Goal: Task Accomplishment & Management: Complete application form

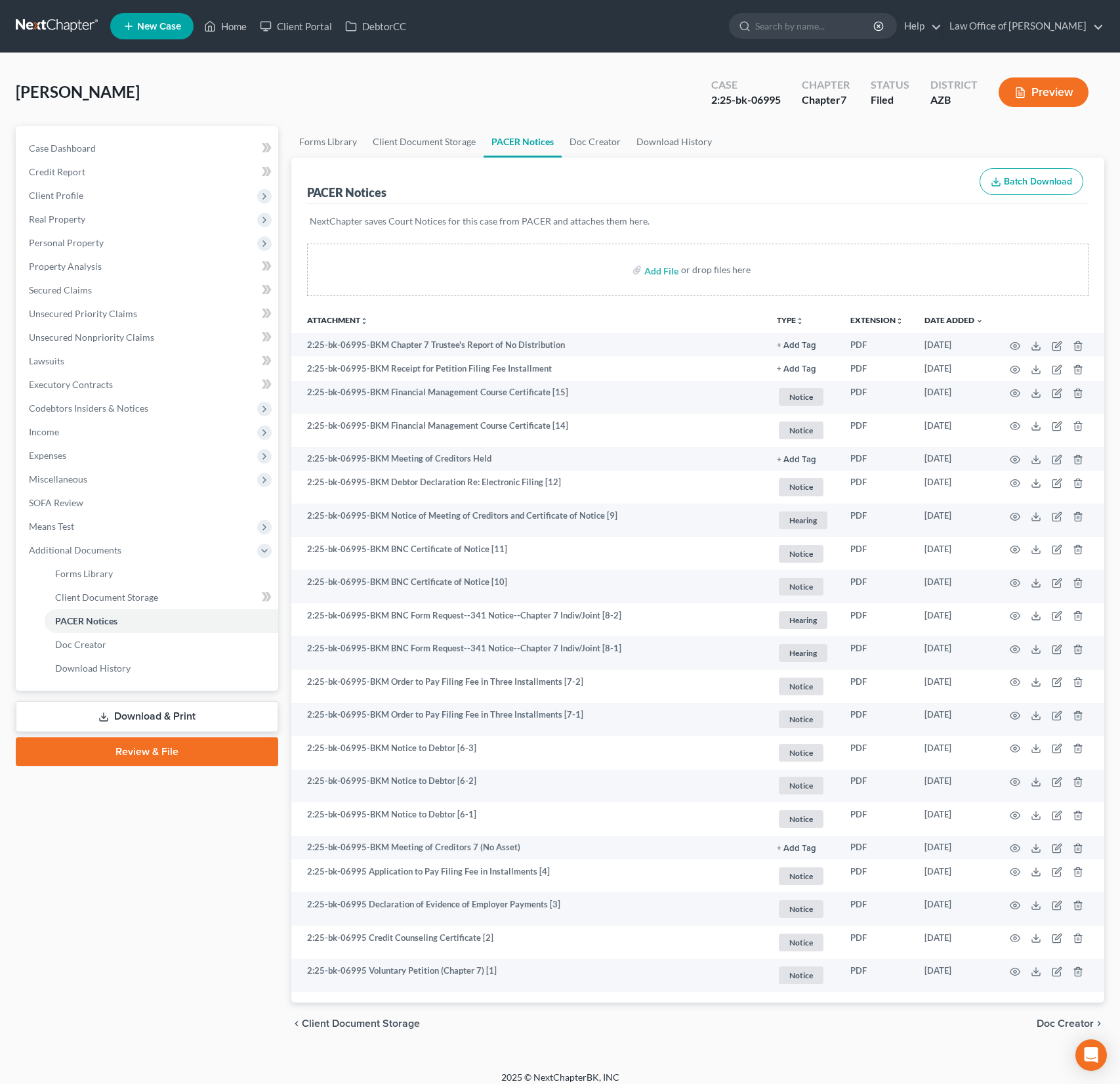
click at [243, 25] on link "Home" at bounding box center [225, 26] width 56 height 24
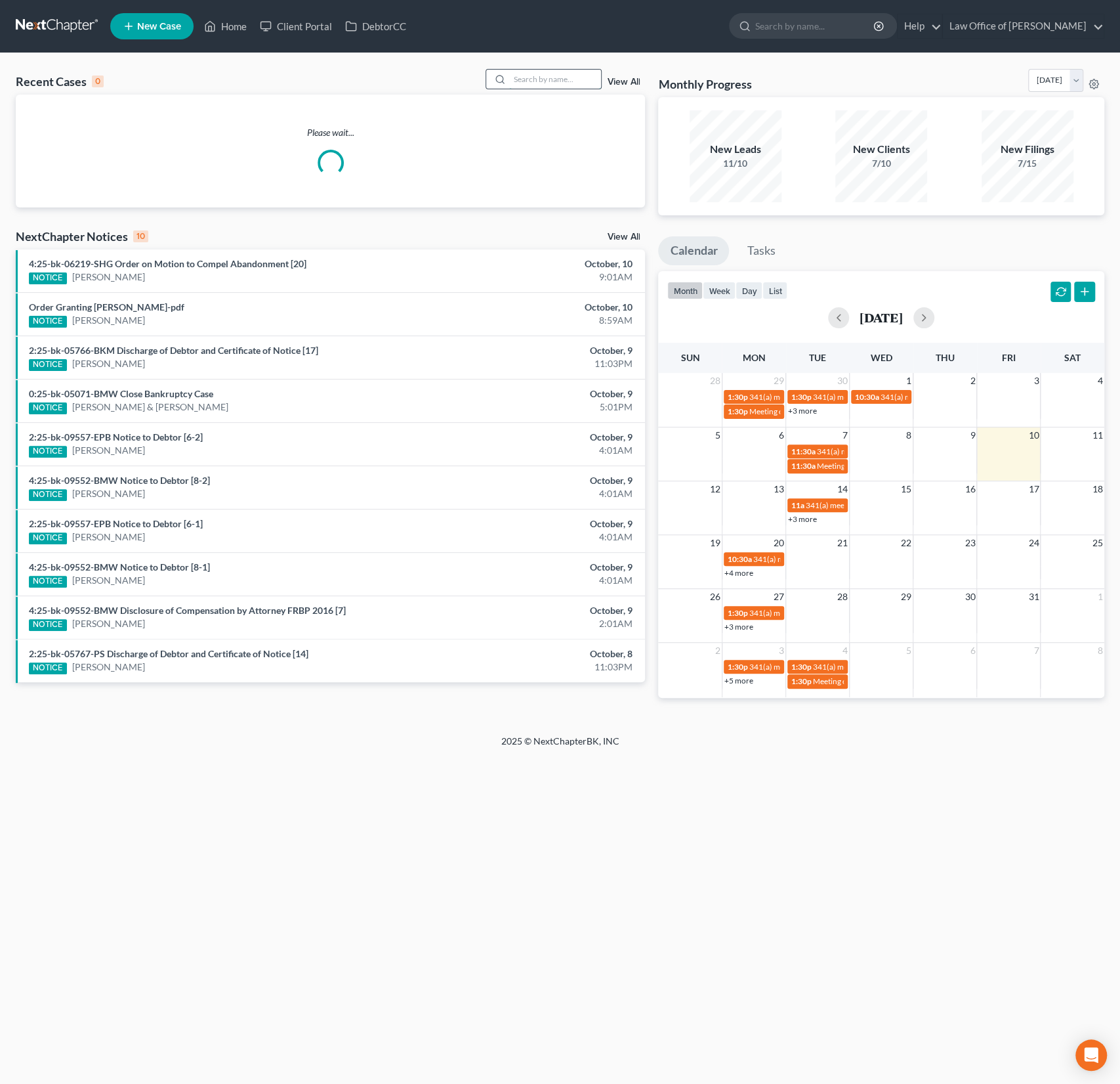
click at [577, 78] on input "search" at bounding box center [555, 79] width 92 height 19
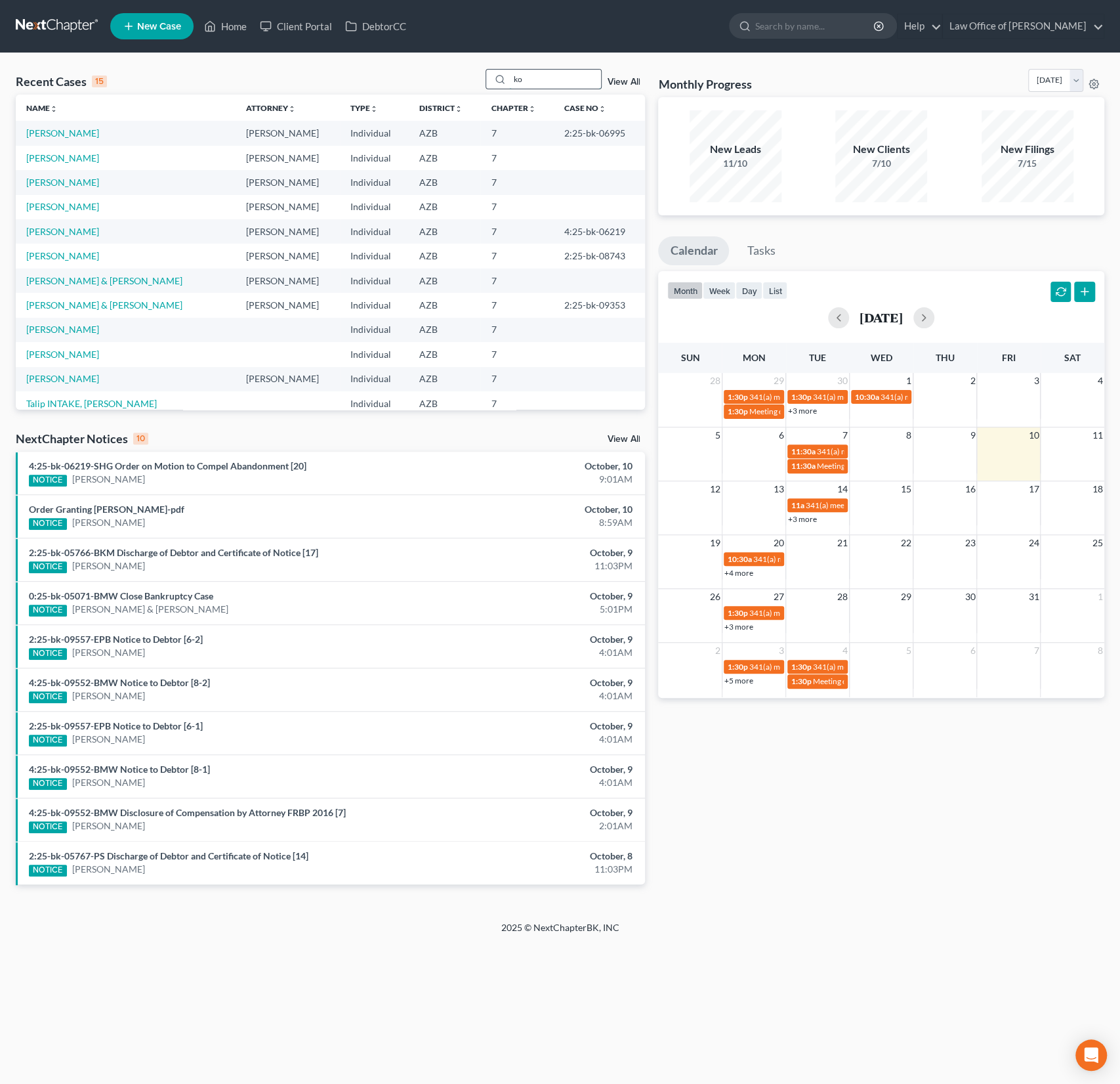
type input "ko"
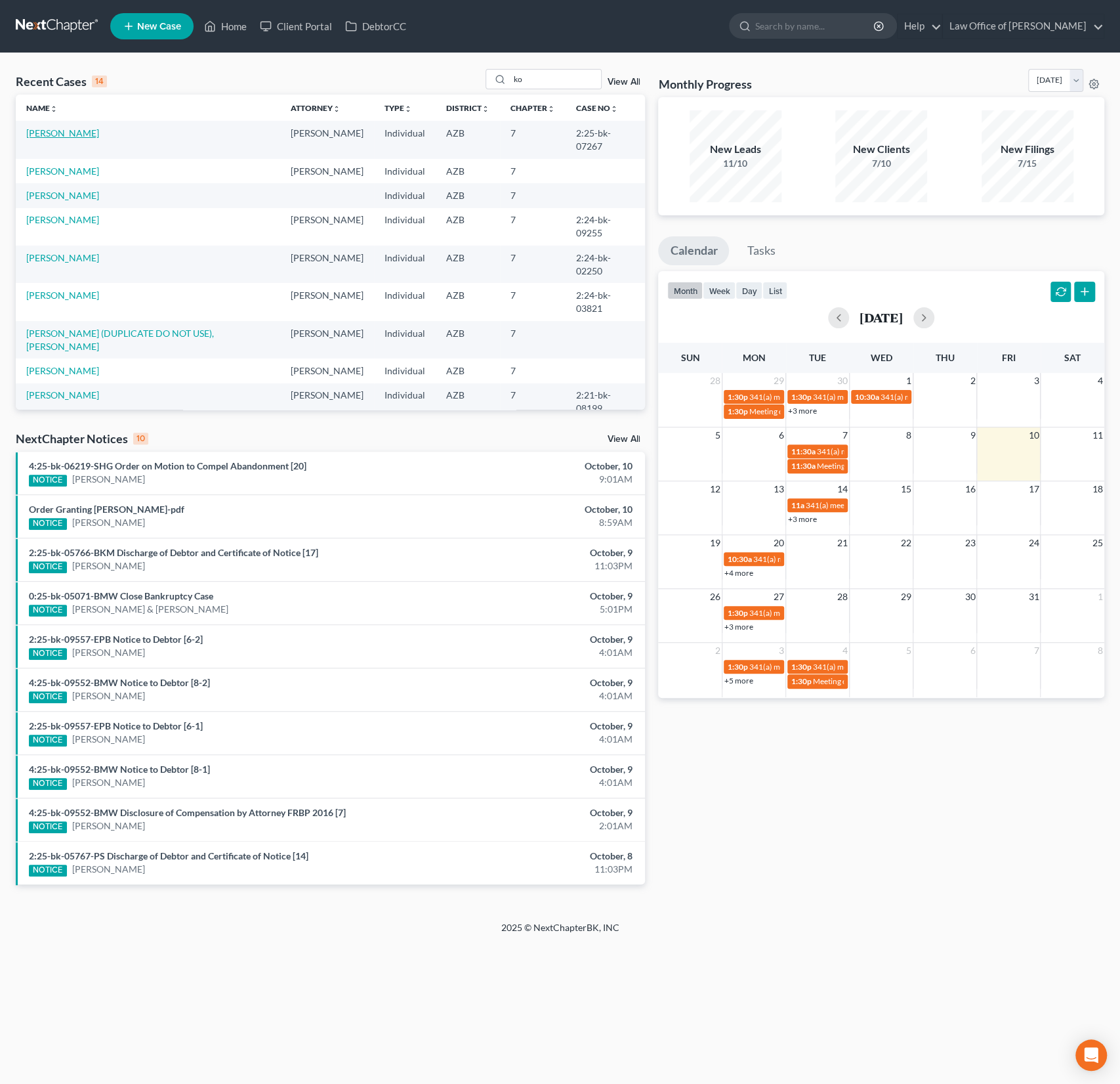
click at [55, 132] on link "[PERSON_NAME]" at bounding box center [62, 133] width 73 height 11
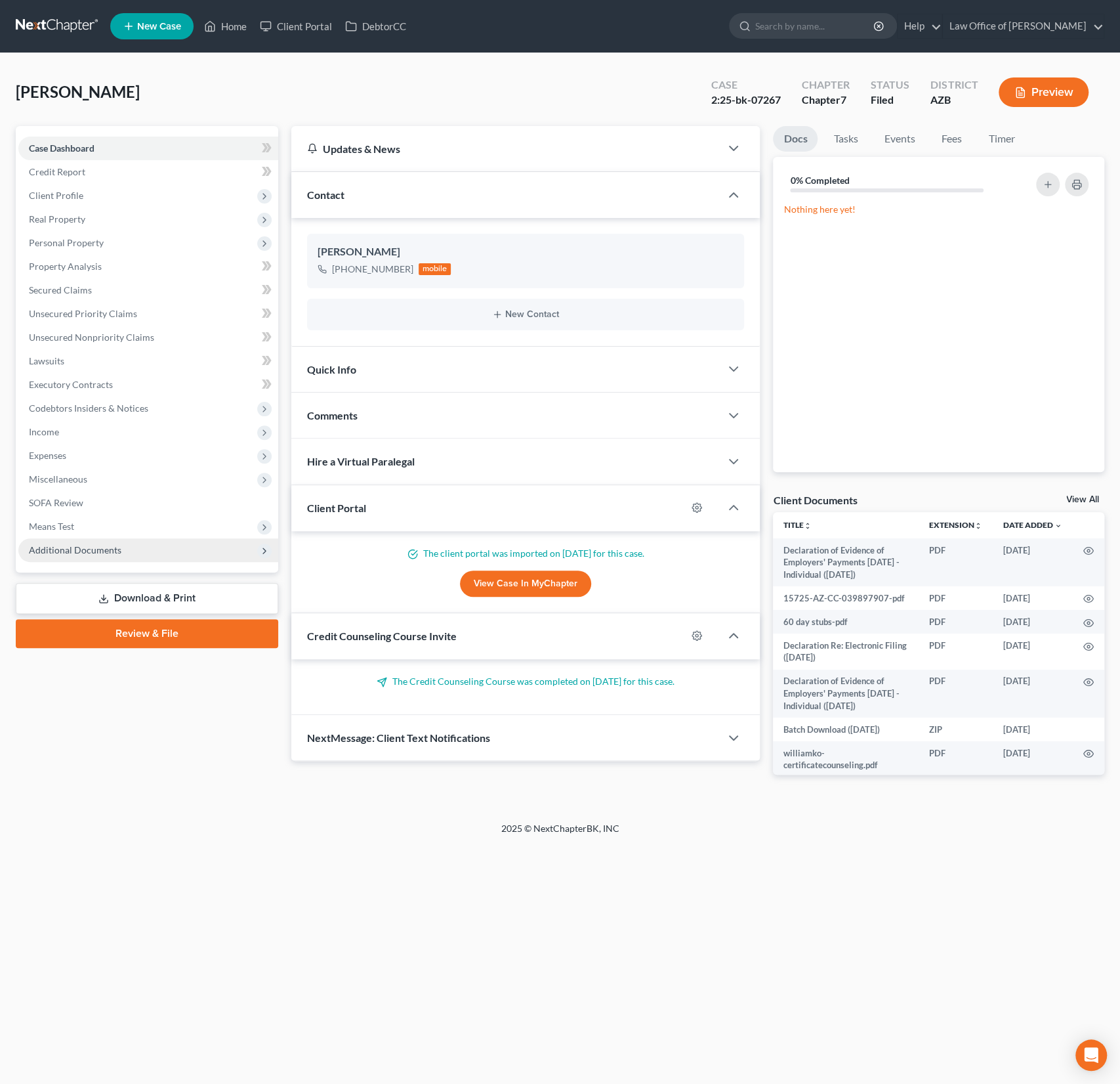
click at [114, 549] on span "Additional Documents" at bounding box center [75, 550] width 93 height 11
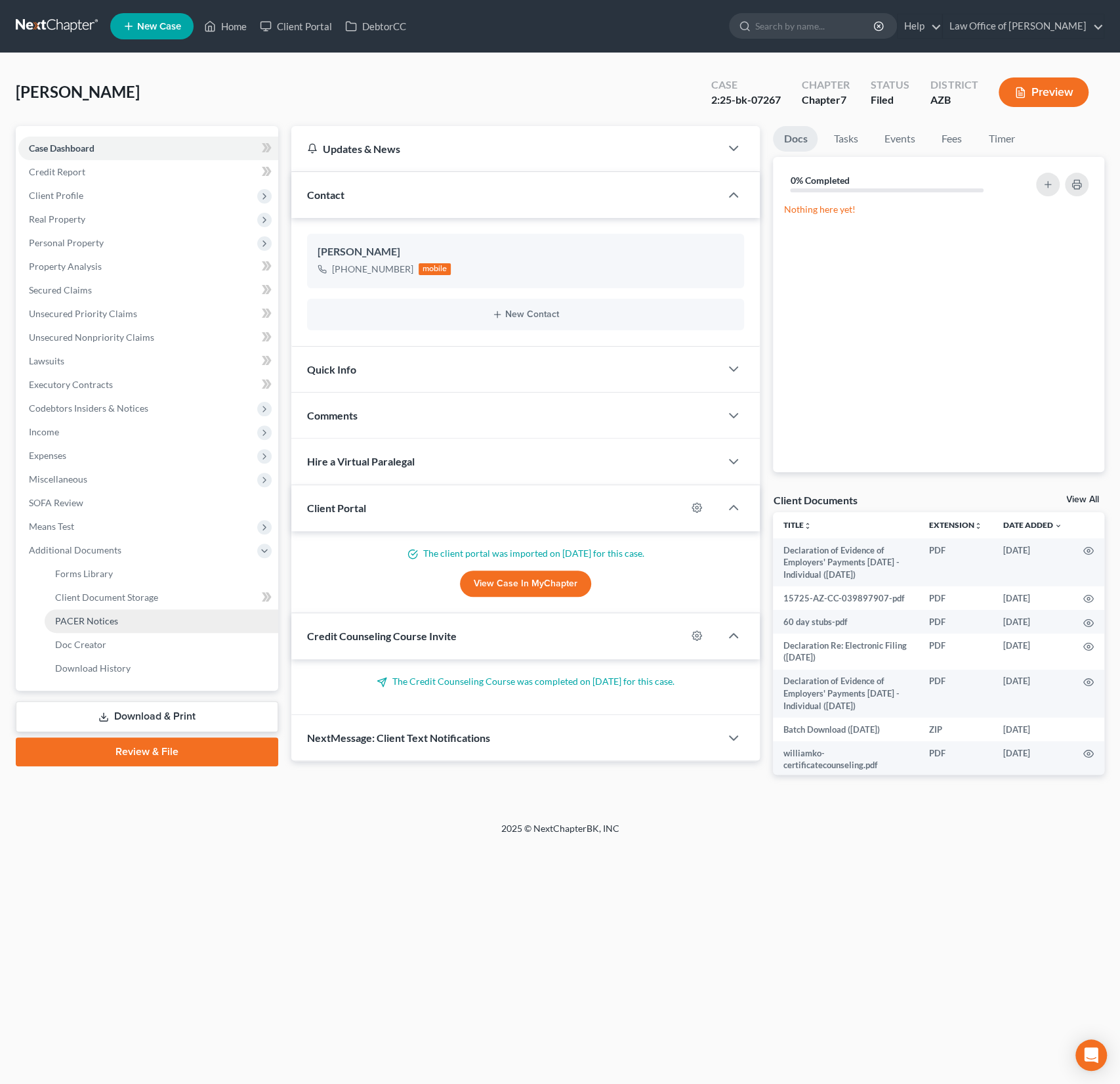
click at [96, 624] on span "PACER Notices" at bounding box center [87, 620] width 63 height 11
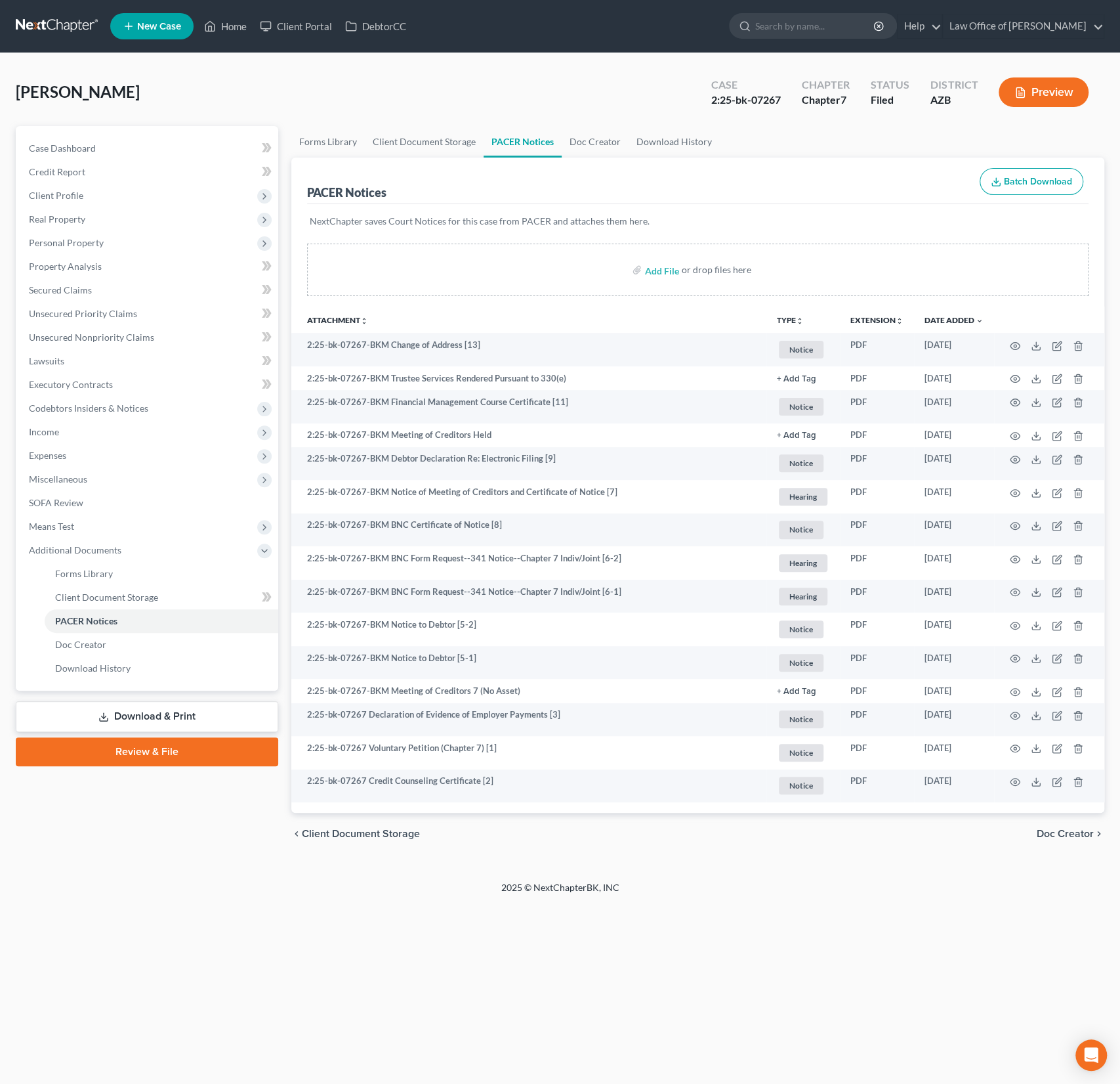
click at [218, 69] on div "[PERSON_NAME] Upgraded Case 2:25-bk-07267 Chapter Chapter 7 Status Filed Distri…" at bounding box center [560, 467] width 1088 height 796
click at [237, 28] on link "Home" at bounding box center [225, 26] width 56 height 24
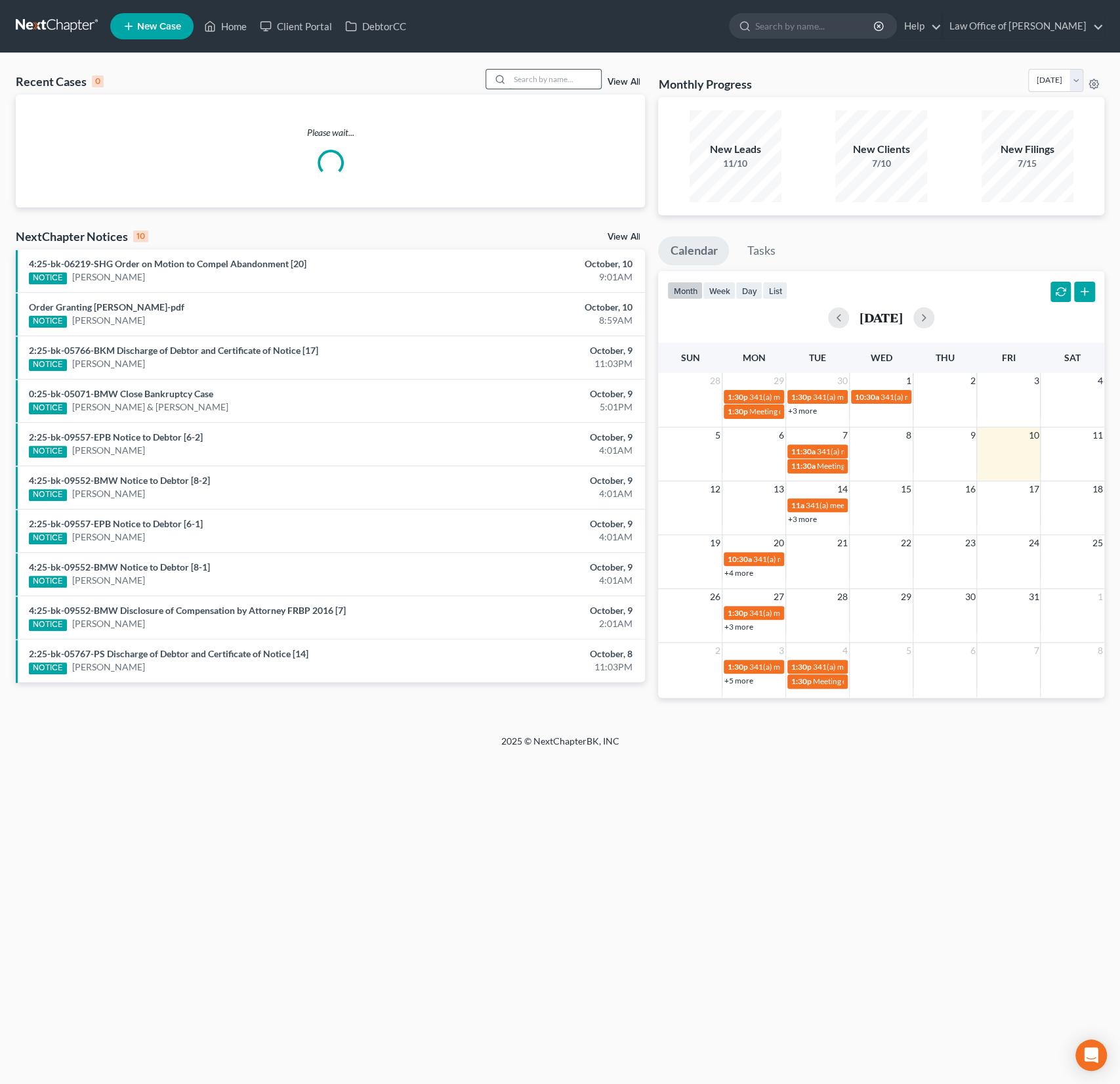
click at [538, 77] on input "search" at bounding box center [555, 79] width 92 height 19
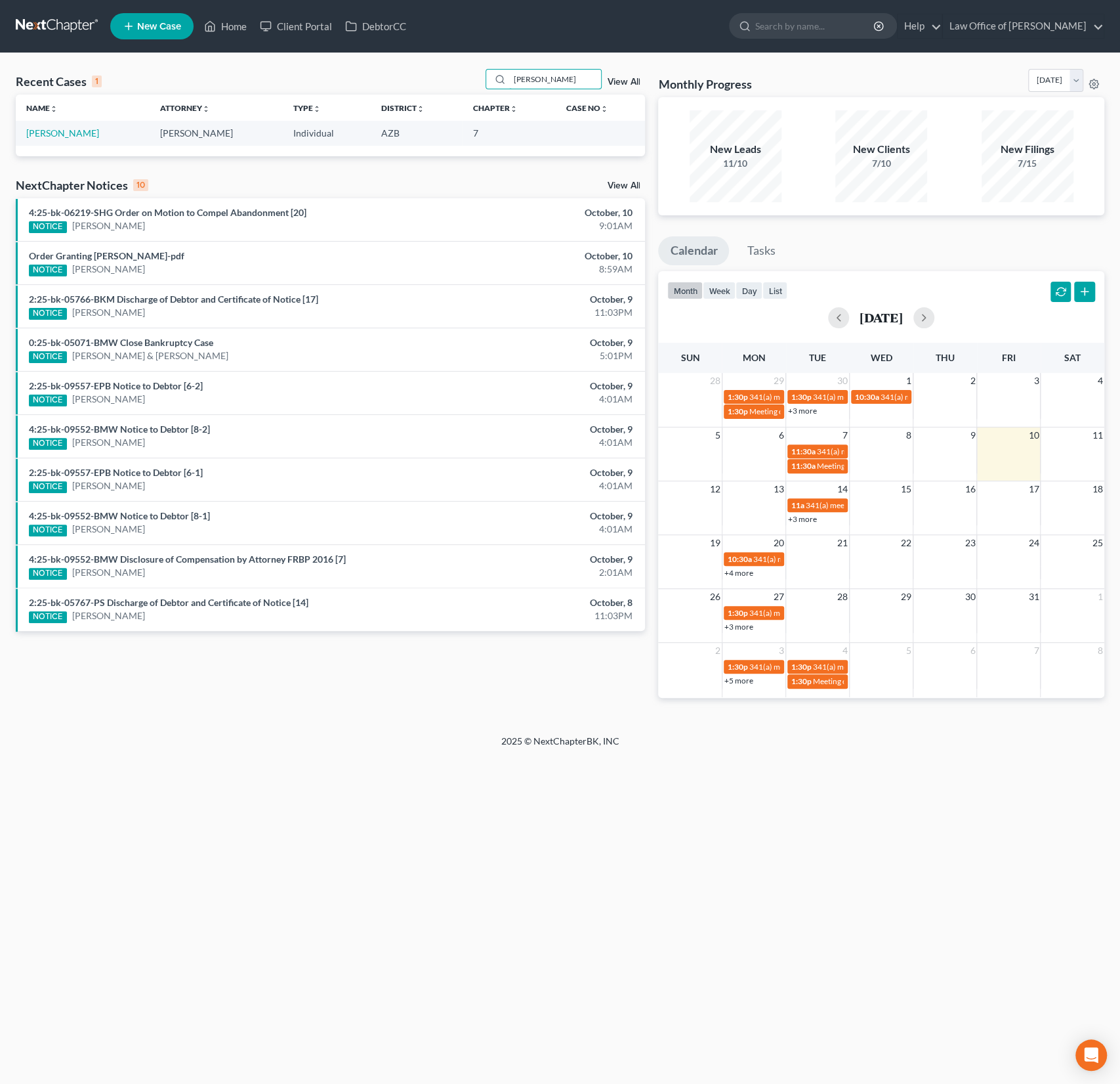
drag, startPoint x: 558, startPoint y: 78, endPoint x: 498, endPoint y: 64, distance: 61.6
click at [498, 64] on div "Recent Cases 1 jenna View All Name unfold_more expand_more expand_less Attorney…" at bounding box center [560, 393] width 1120 height 681
click at [236, 27] on link "Home" at bounding box center [225, 26] width 56 height 24
click at [238, 28] on link "Home" at bounding box center [225, 26] width 56 height 24
drag, startPoint x: 552, startPoint y: 81, endPoint x: 482, endPoint y: 67, distance: 71.4
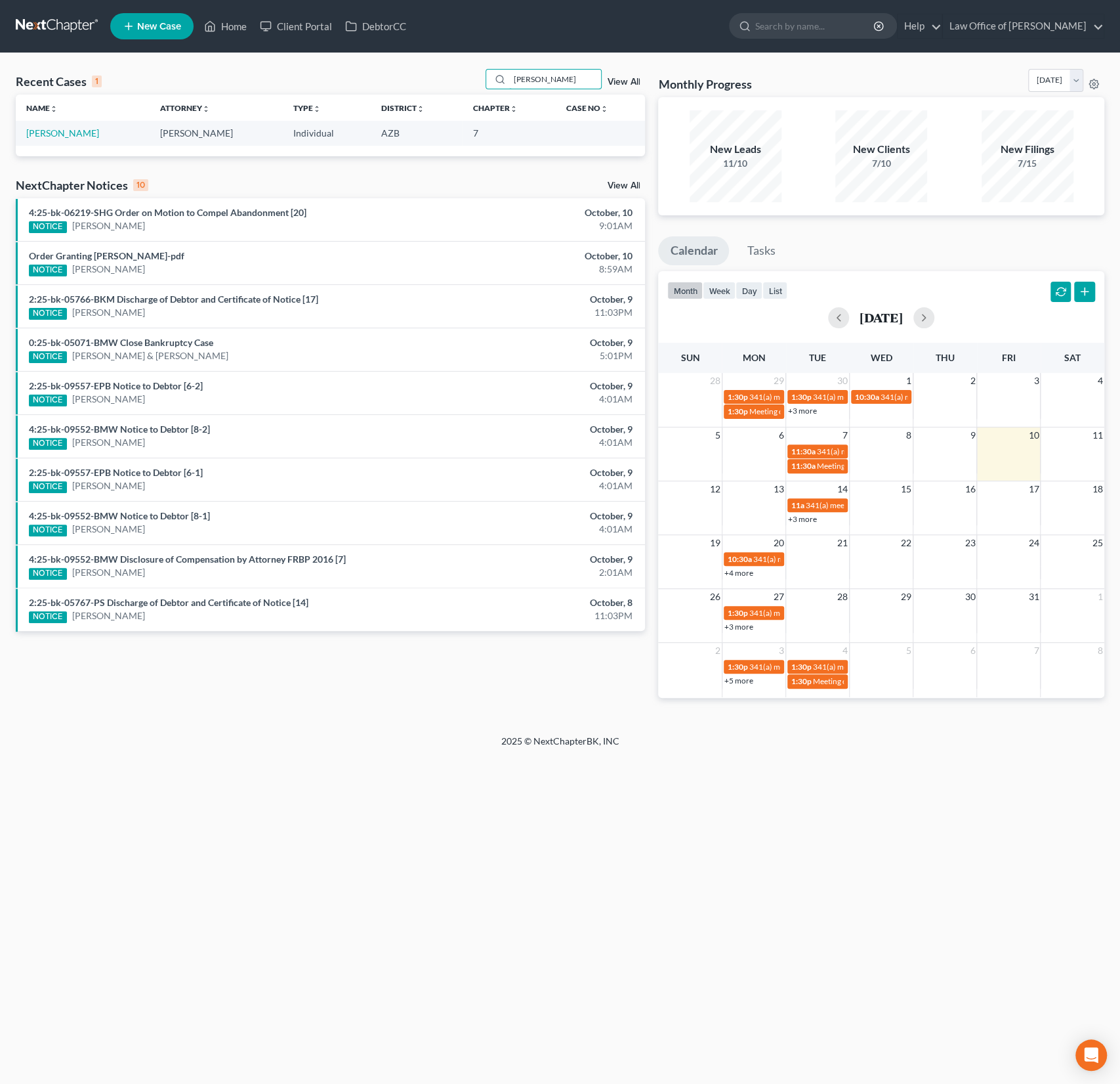
click at [482, 67] on div "Recent Cases 1 jenna View All Name unfold_more expand_more expand_less Attorney…" at bounding box center [560, 393] width 1120 height 681
type input "[PERSON_NAME]"
click at [87, 135] on link "[PERSON_NAME] & [PERSON_NAME]" at bounding box center [104, 133] width 156 height 11
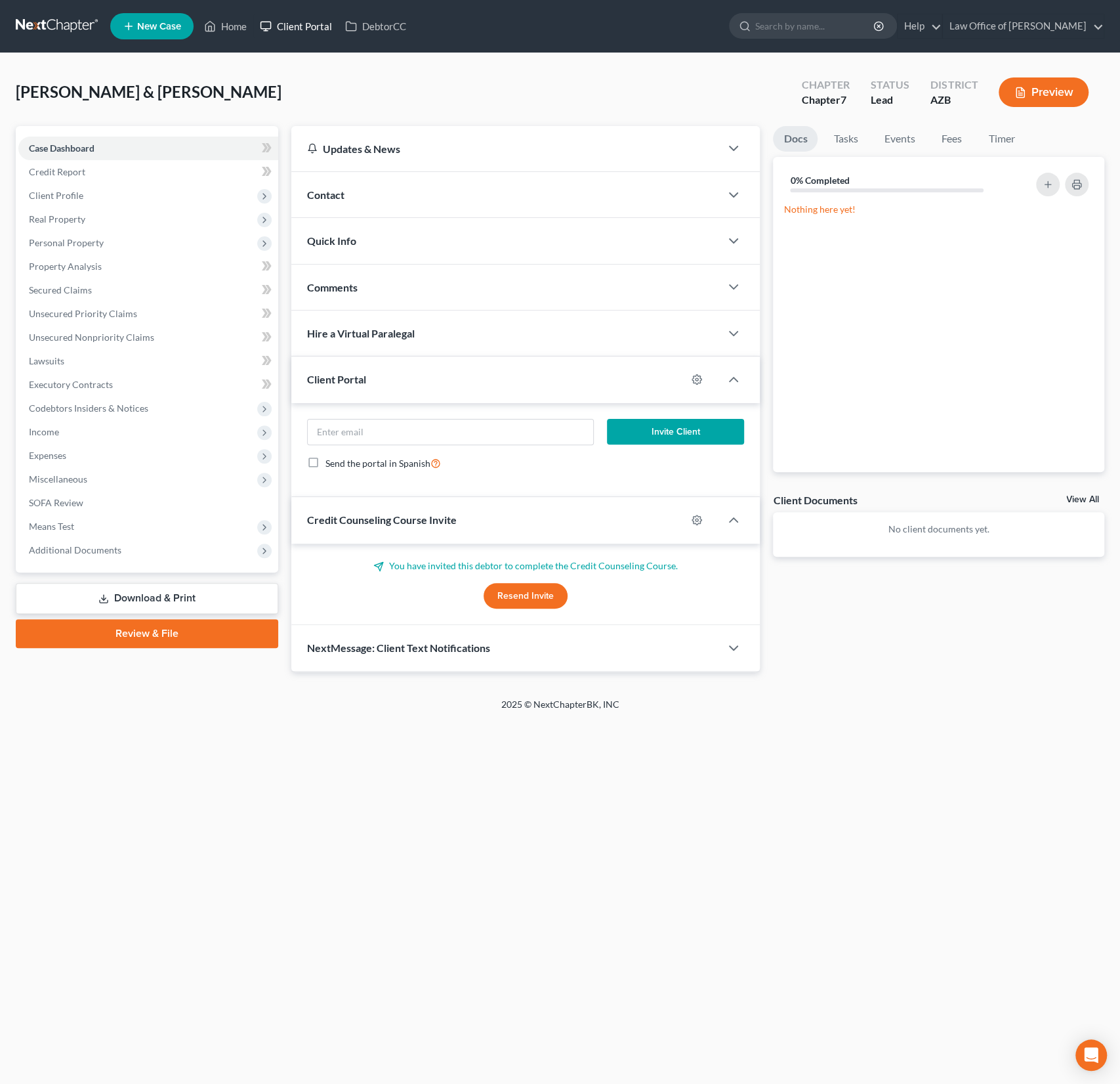
click at [289, 35] on link "Client Portal" at bounding box center [296, 26] width 85 height 24
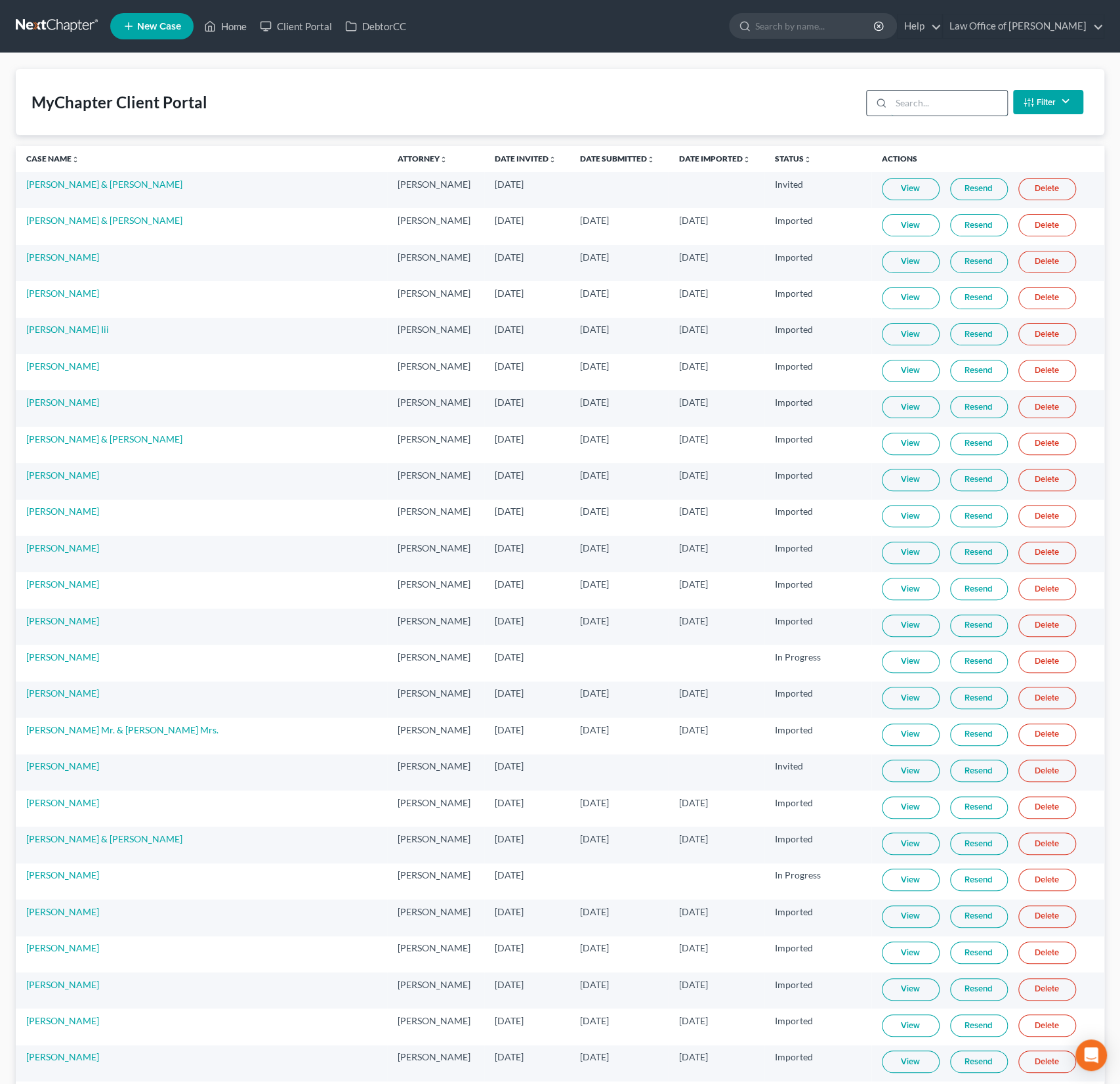
click at [954, 106] on input "search" at bounding box center [949, 103] width 116 height 25
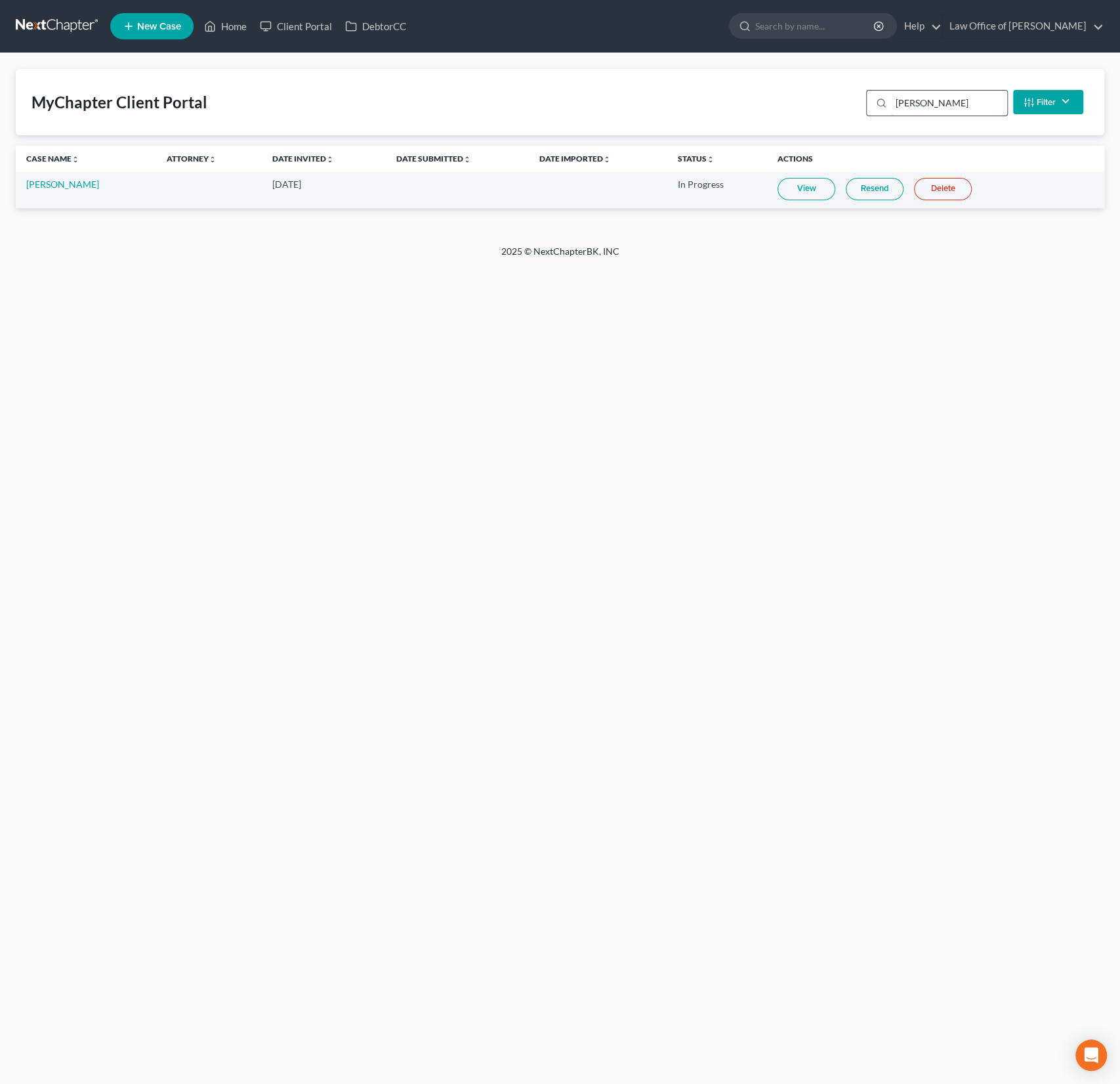
type input "[PERSON_NAME]"
click at [806, 186] on link "View" at bounding box center [806, 189] width 58 height 22
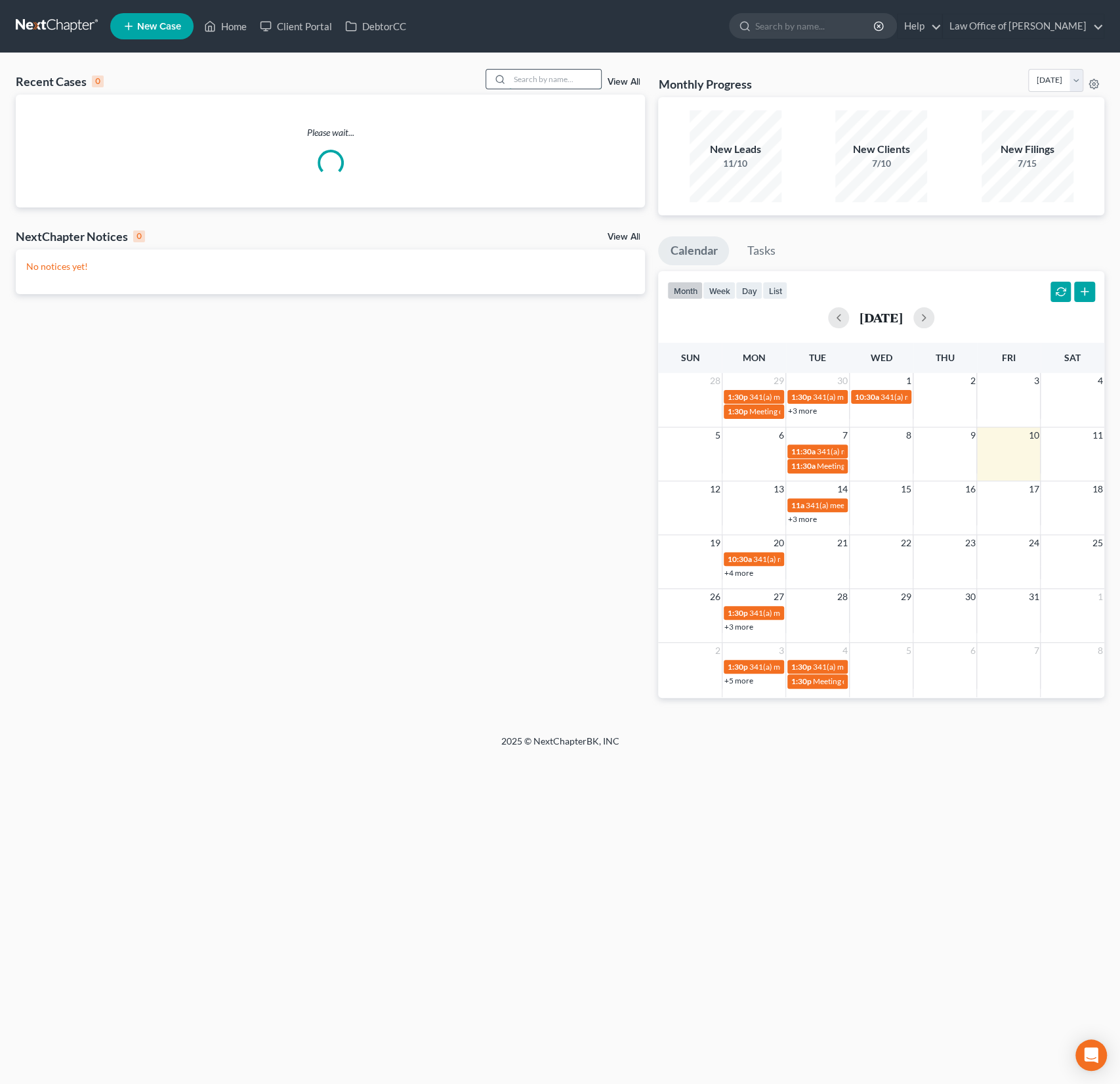
click at [554, 86] on input "search" at bounding box center [555, 79] width 92 height 19
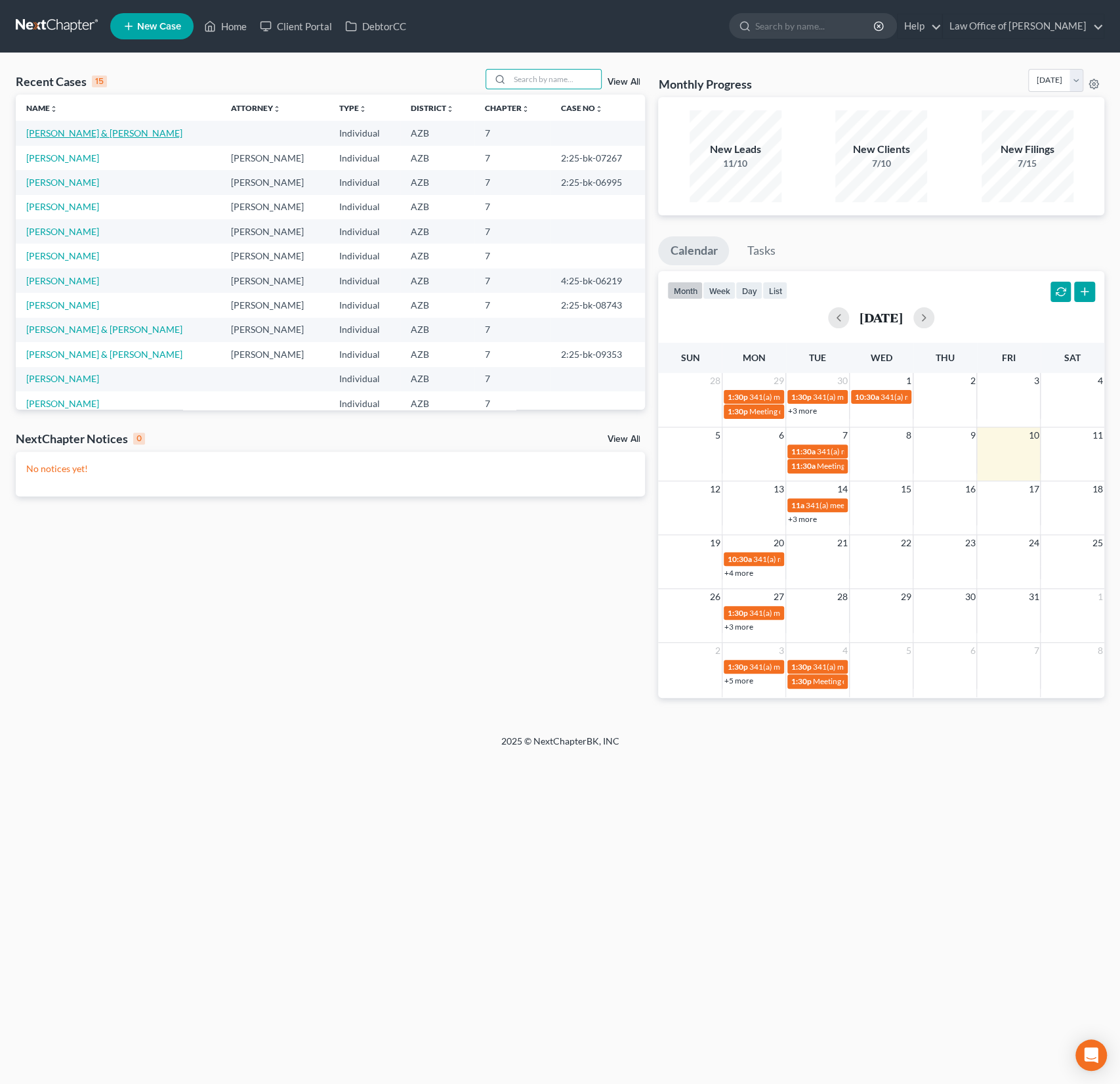
click at [86, 133] on link "[PERSON_NAME] & [PERSON_NAME]" at bounding box center [104, 133] width 156 height 11
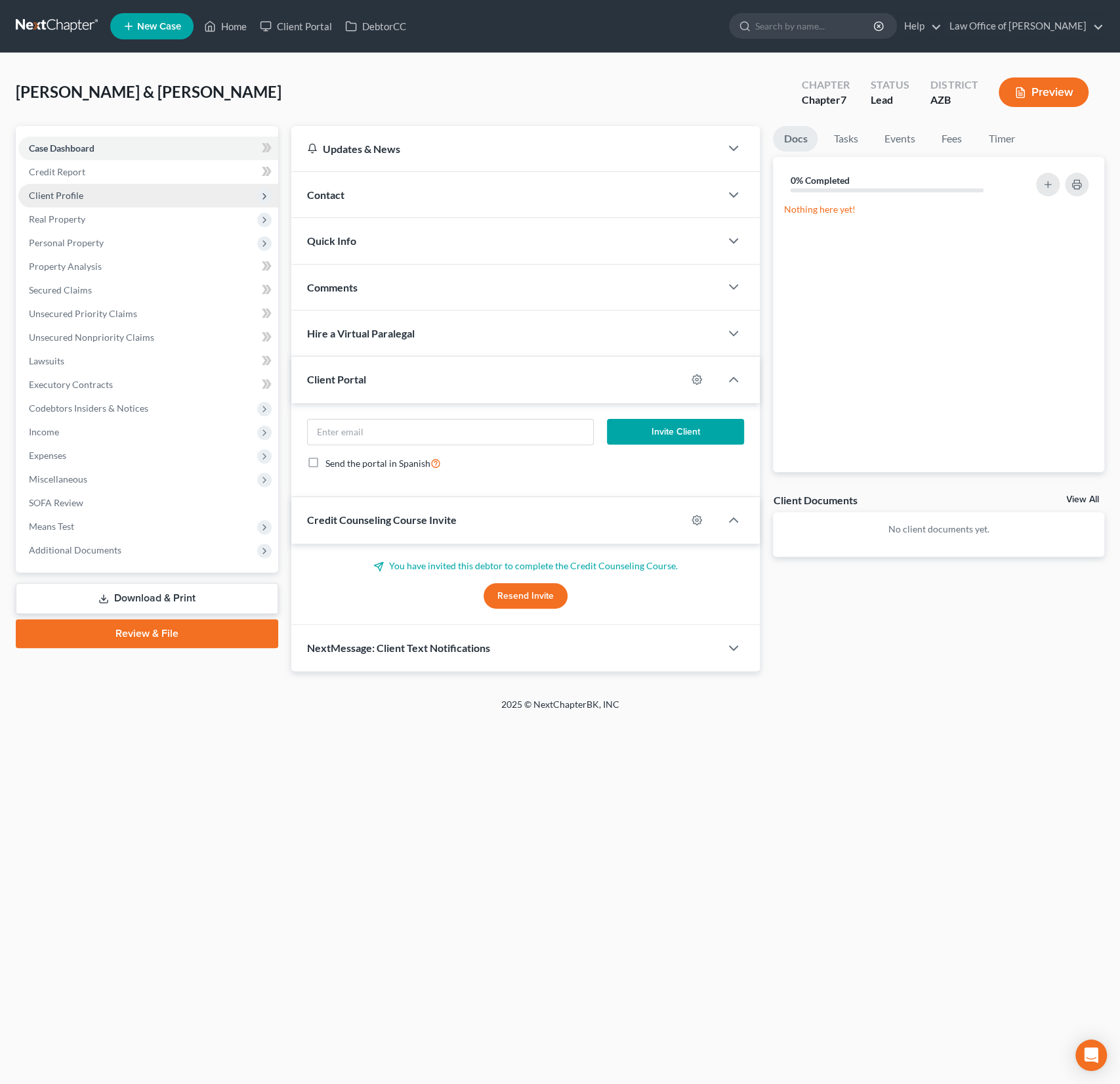
click at [68, 188] on span "Client Profile" at bounding box center [148, 195] width 260 height 24
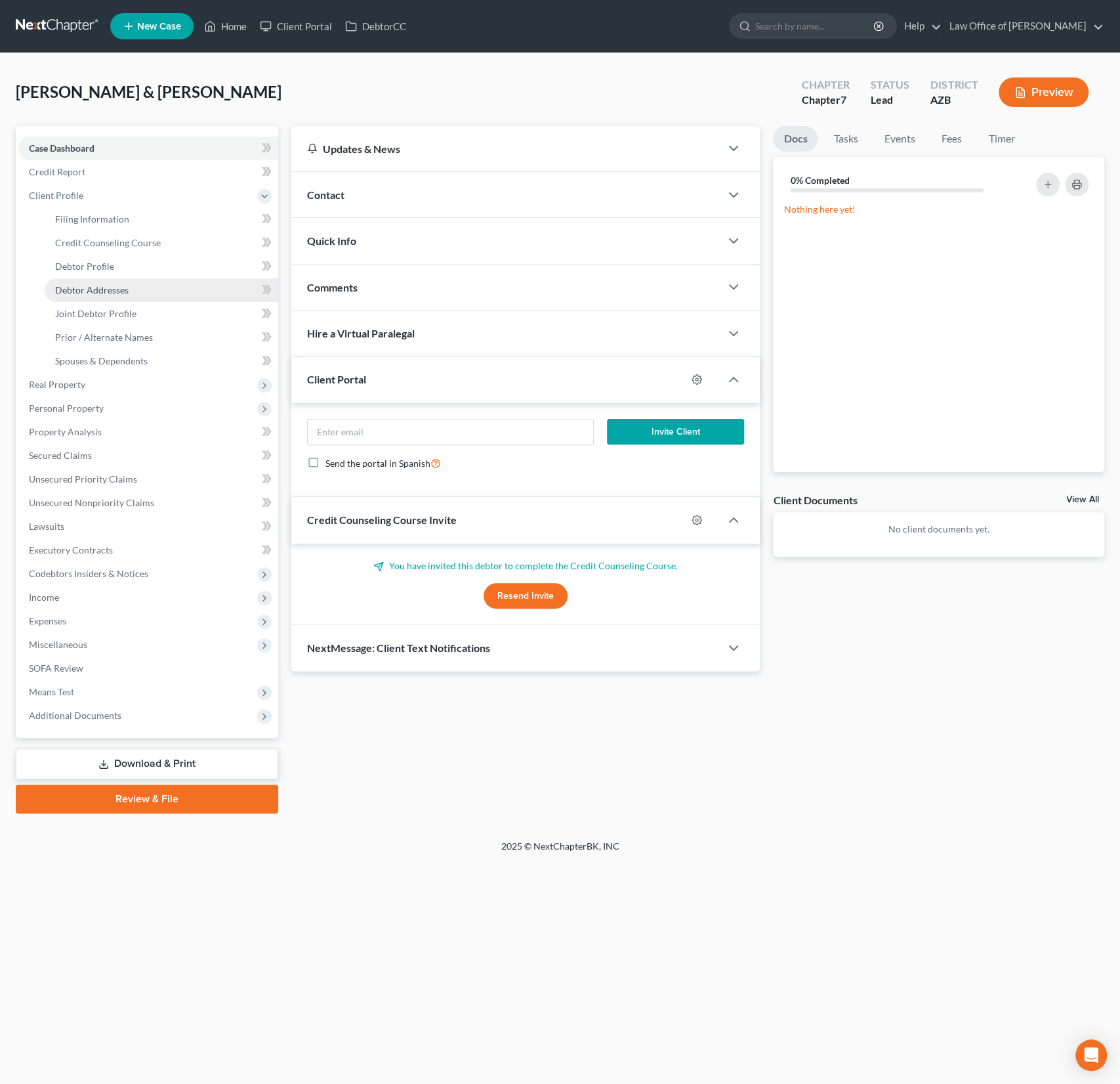
click at [109, 290] on span "Debtor Addresses" at bounding box center [92, 290] width 74 height 11
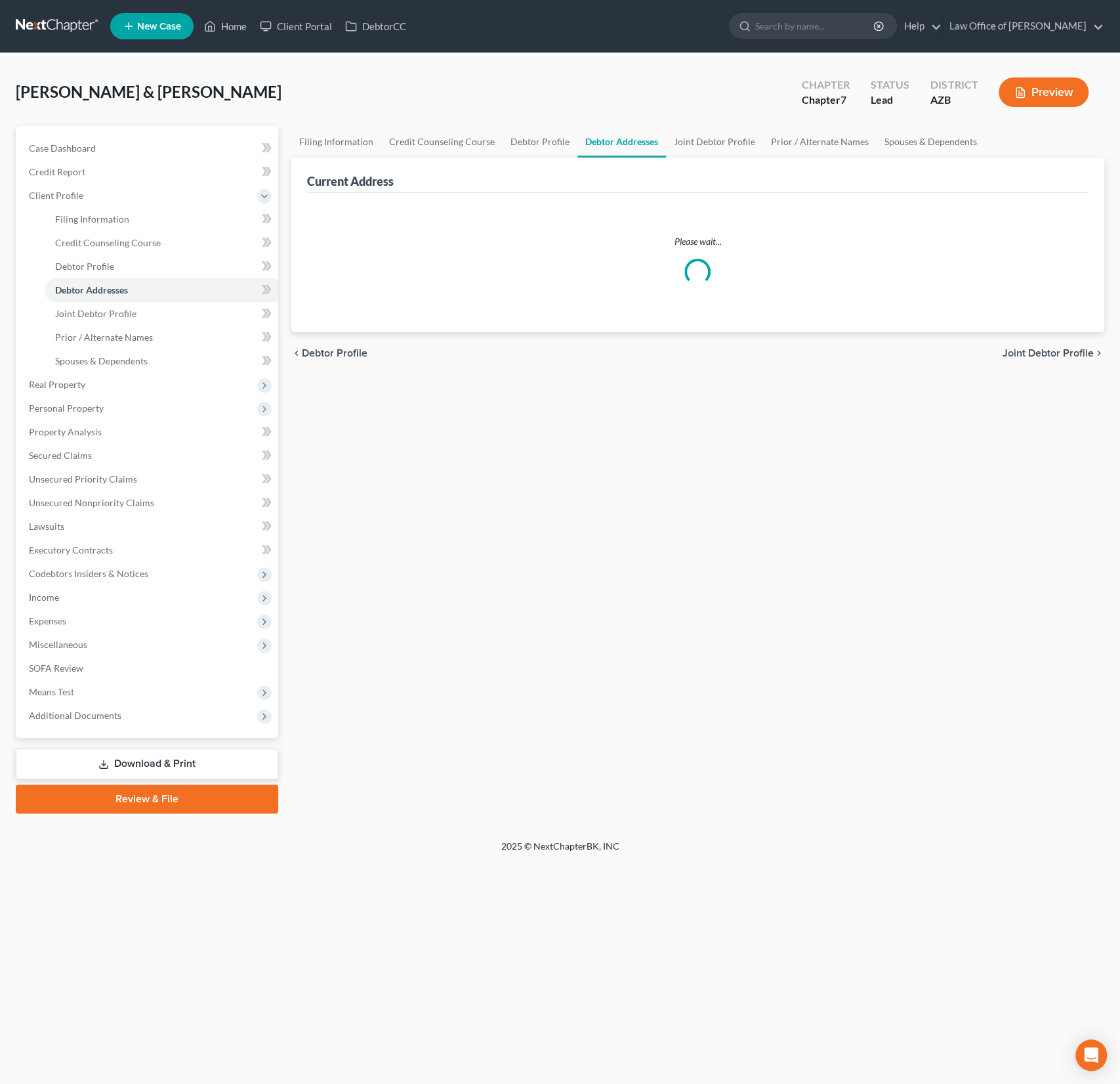
select select "0"
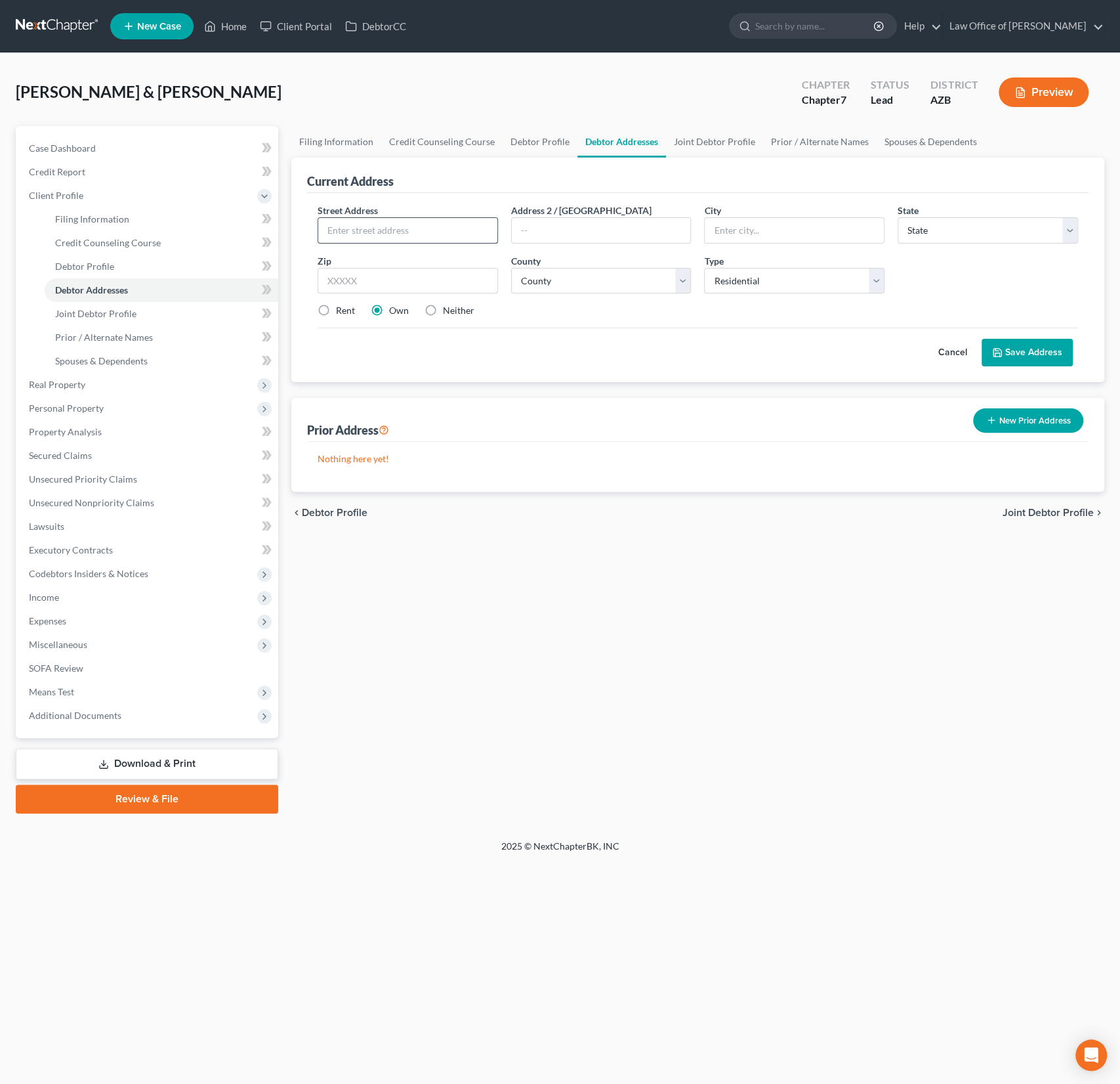
click at [369, 231] on input "text" at bounding box center [407, 230] width 180 height 25
type input "3330 East Main St"
type input "o"
type input "Lot 62"
type input "85213"
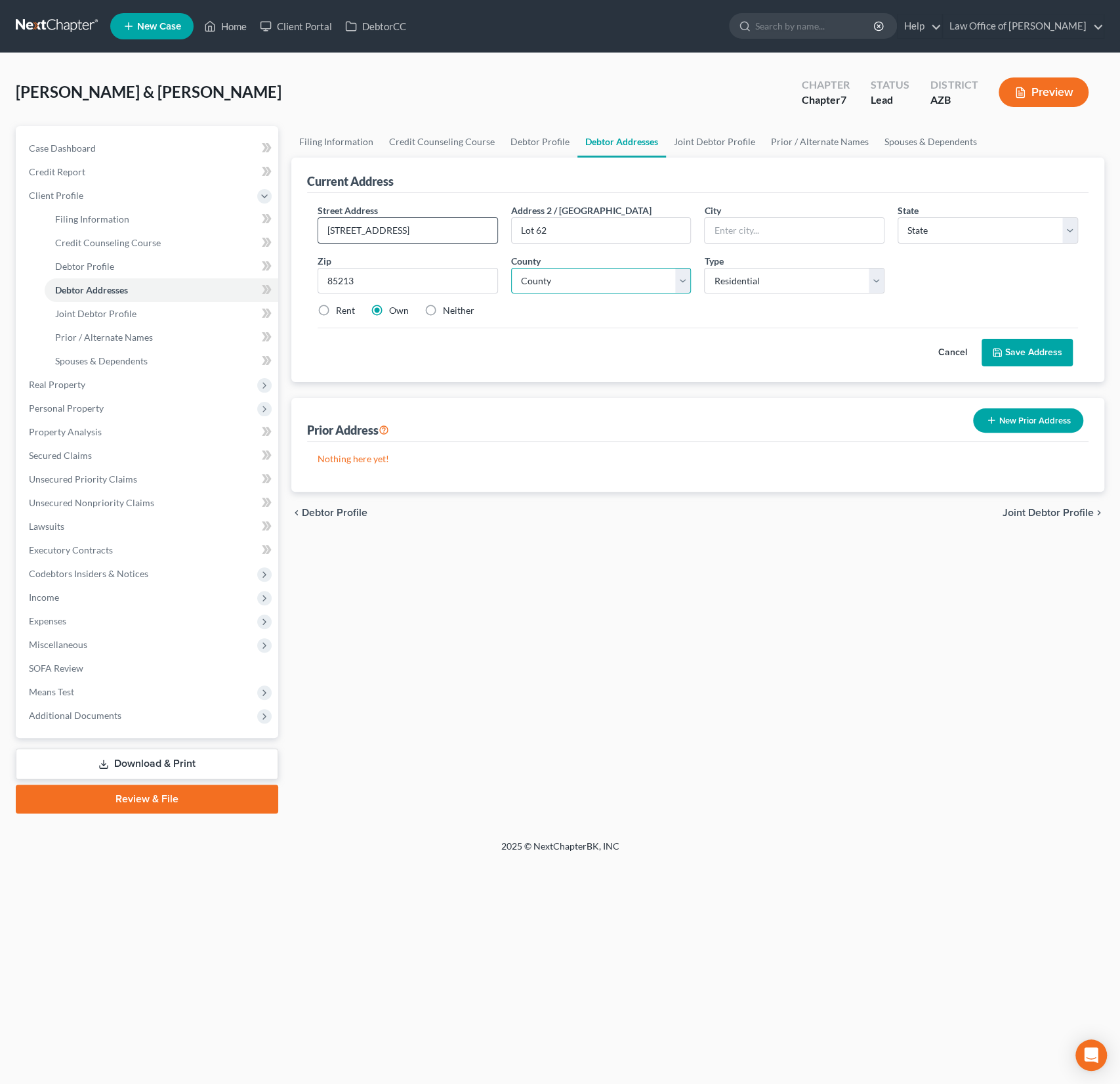
type input "Mesa"
select select "3"
click at [580, 298] on div "Street Address * 3330 East Main St Address 2 / PO Box Lot 62 City * Mesa State …" at bounding box center [698, 266] width 774 height 125
click at [581, 291] on select "County Apache County Cochise County Coconino County Gila County Graham County G…" at bounding box center [601, 281] width 180 height 26
select select "7"
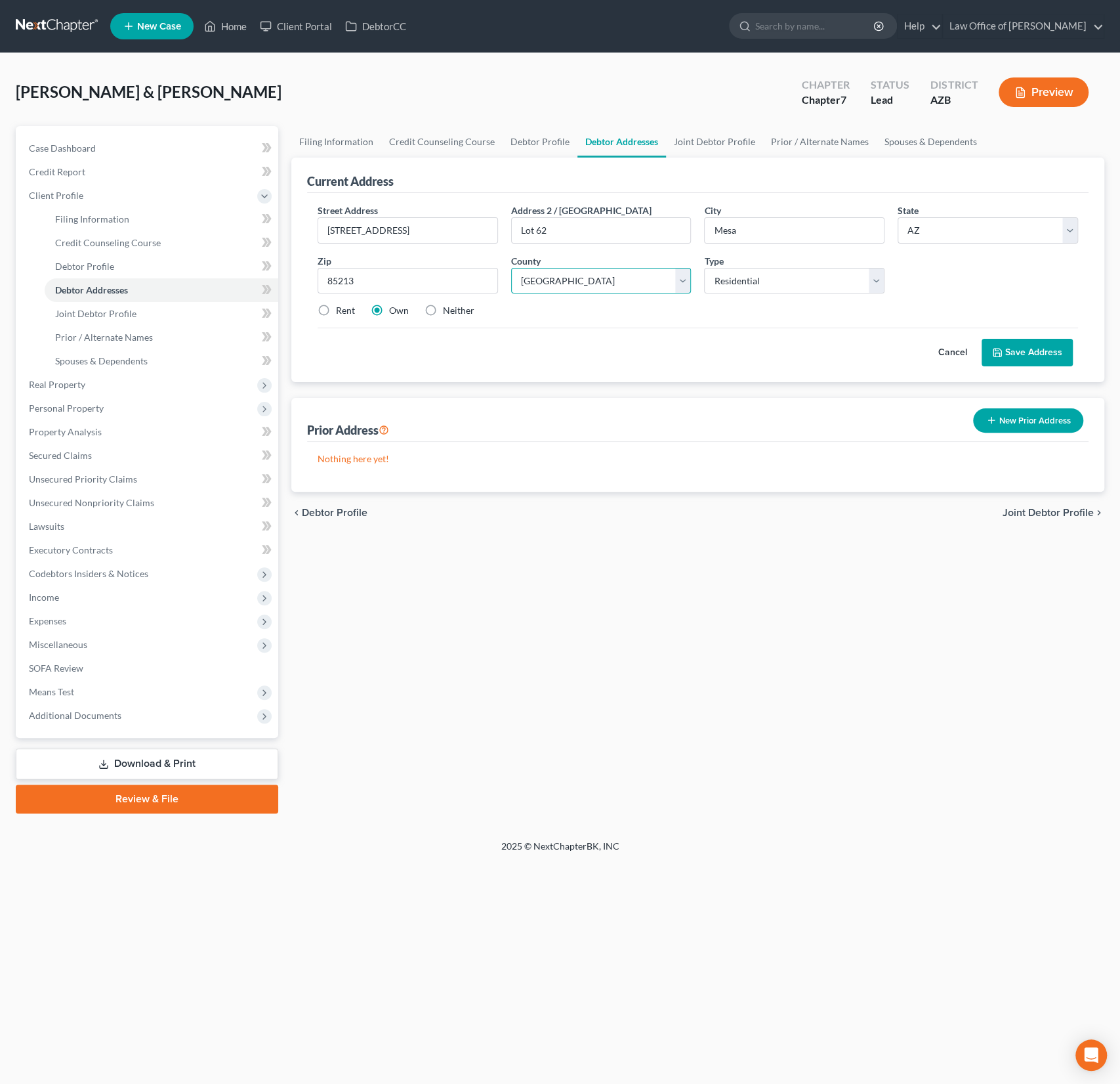
click at [511, 268] on select "County Apache County Cochise County Coconino County Gila County Graham County G…" at bounding box center [601, 281] width 180 height 26
click at [1023, 351] on button "Save Address" at bounding box center [1027, 352] width 91 height 28
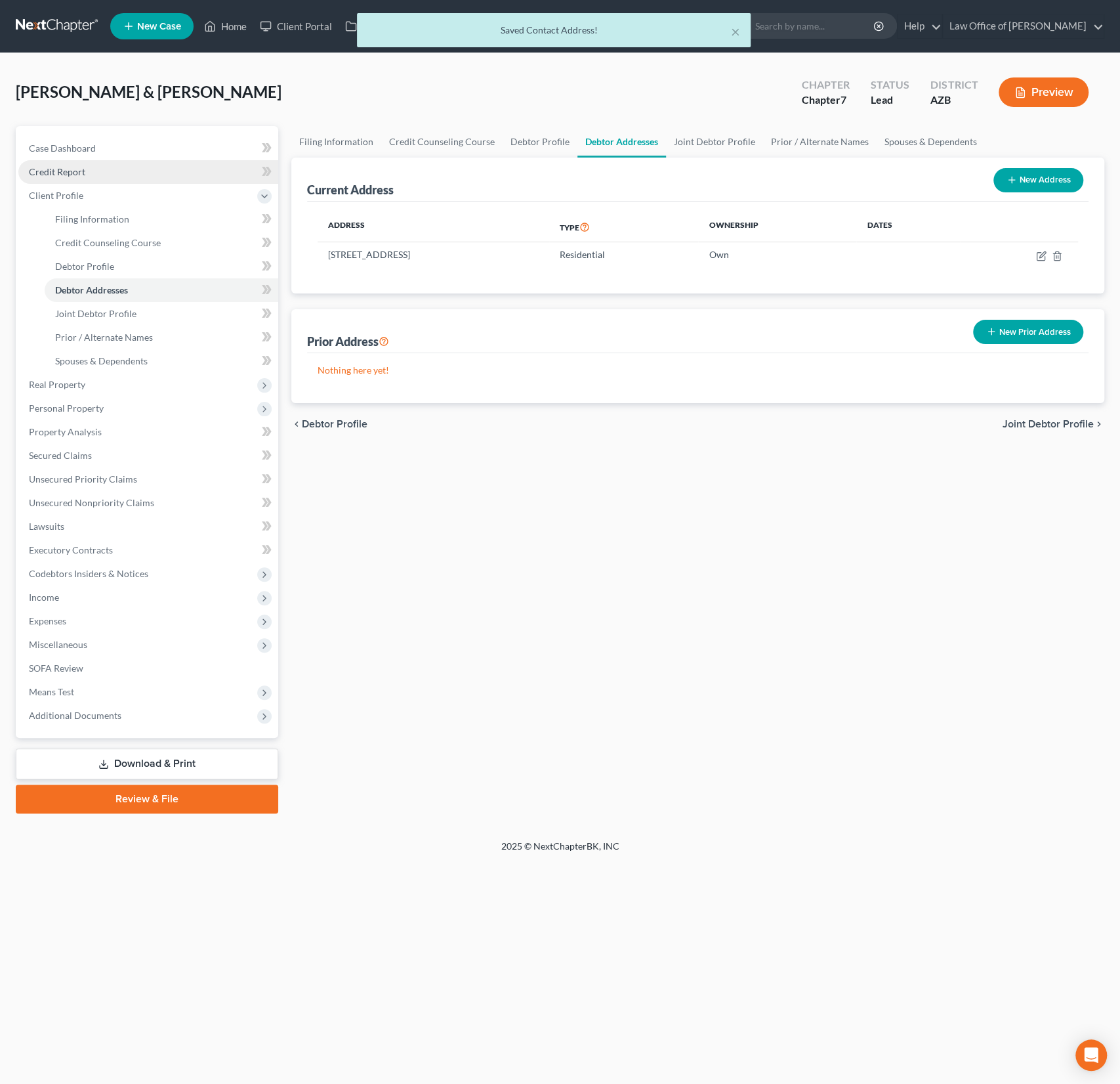
click at [67, 177] on link "Credit Report" at bounding box center [148, 172] width 260 height 24
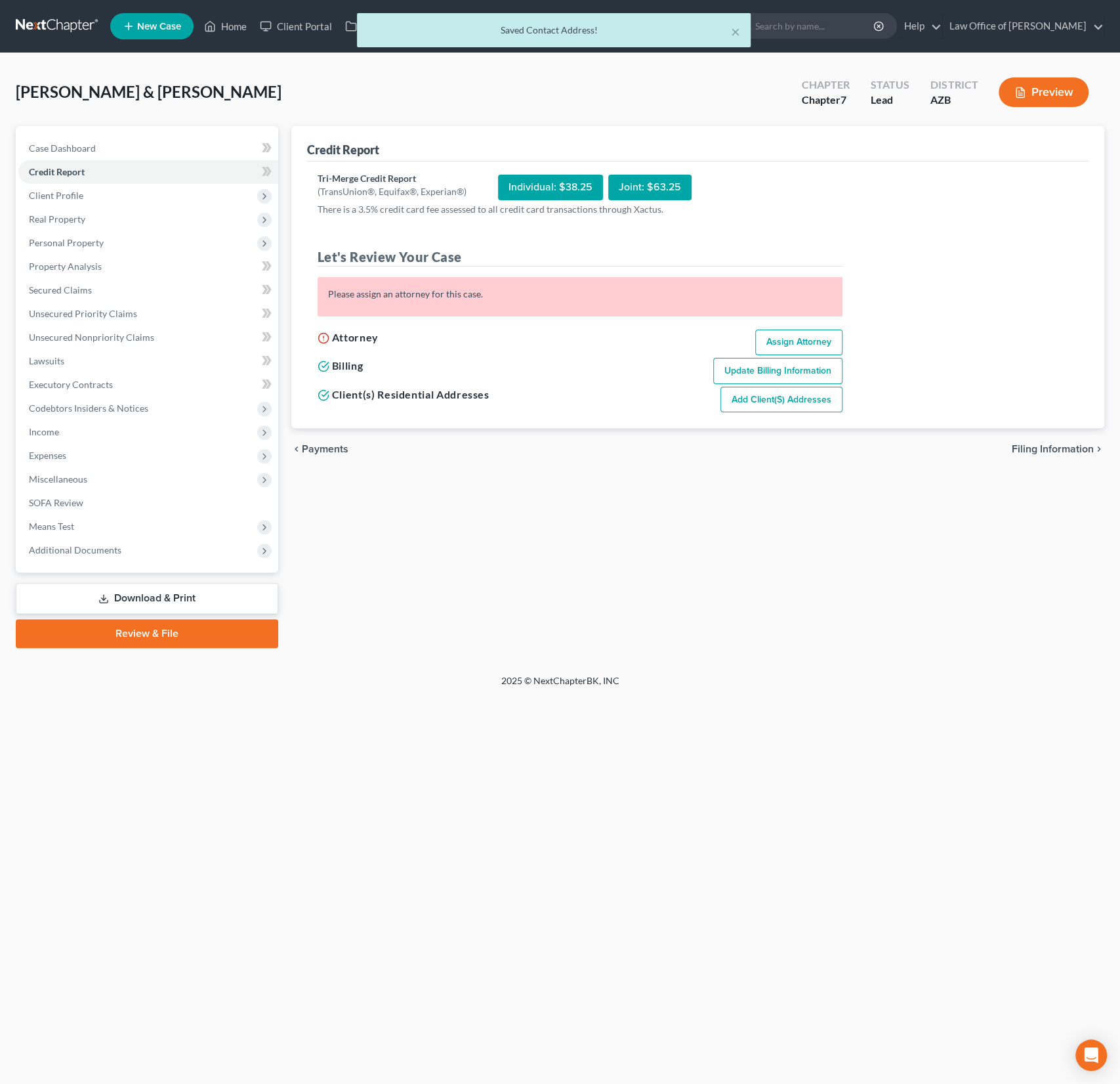
click at [786, 337] on link "Assign Attorney" at bounding box center [799, 343] width 87 height 26
select select "1"
select select "0"
select select "3"
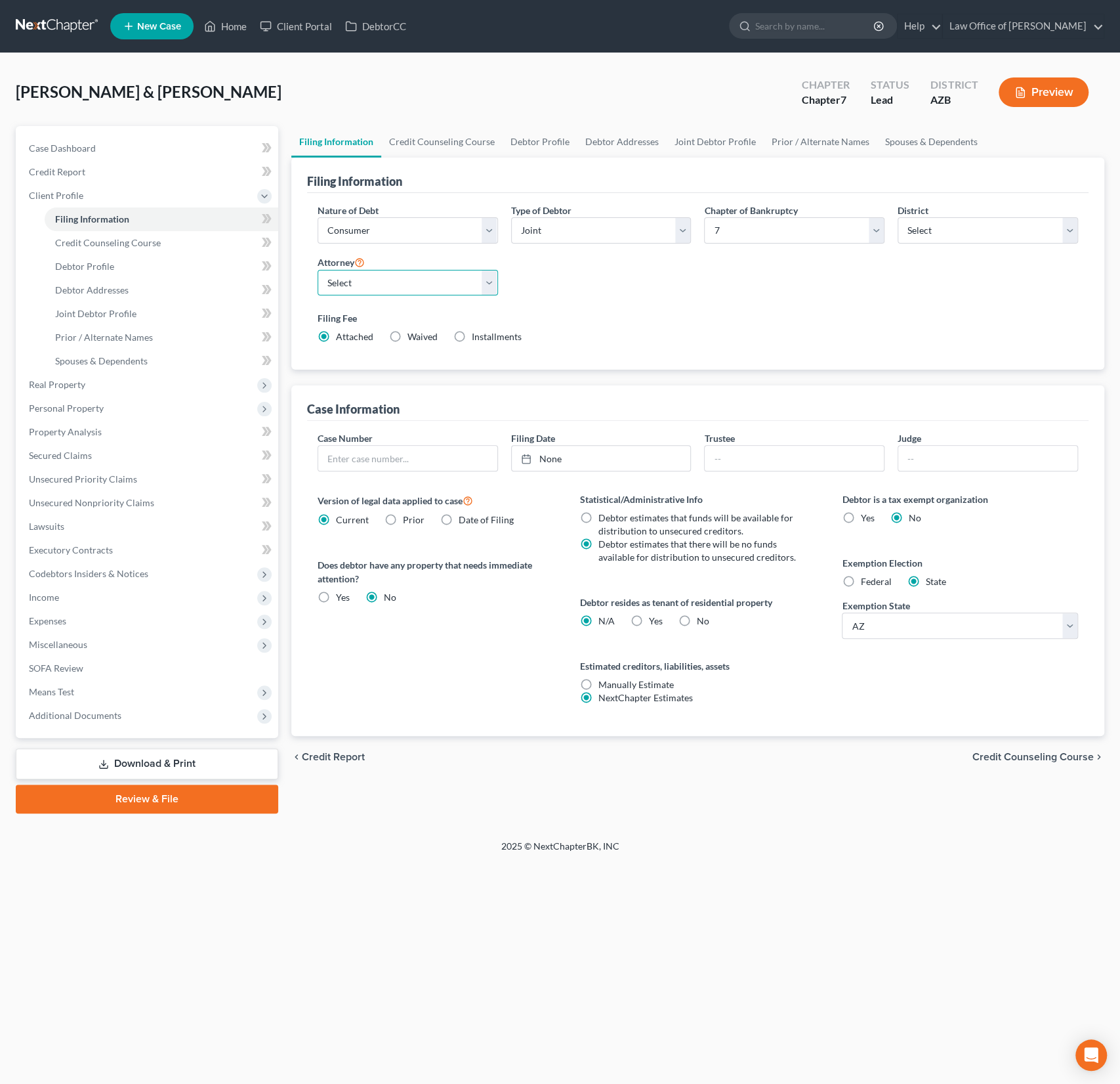
click at [379, 279] on select "Select Alexander Sanchez - AZB" at bounding box center [408, 282] width 180 height 26
select select "0"
click at [318, 270] on select "Select Alexander Sanchez - AZB" at bounding box center [408, 282] width 180 height 26
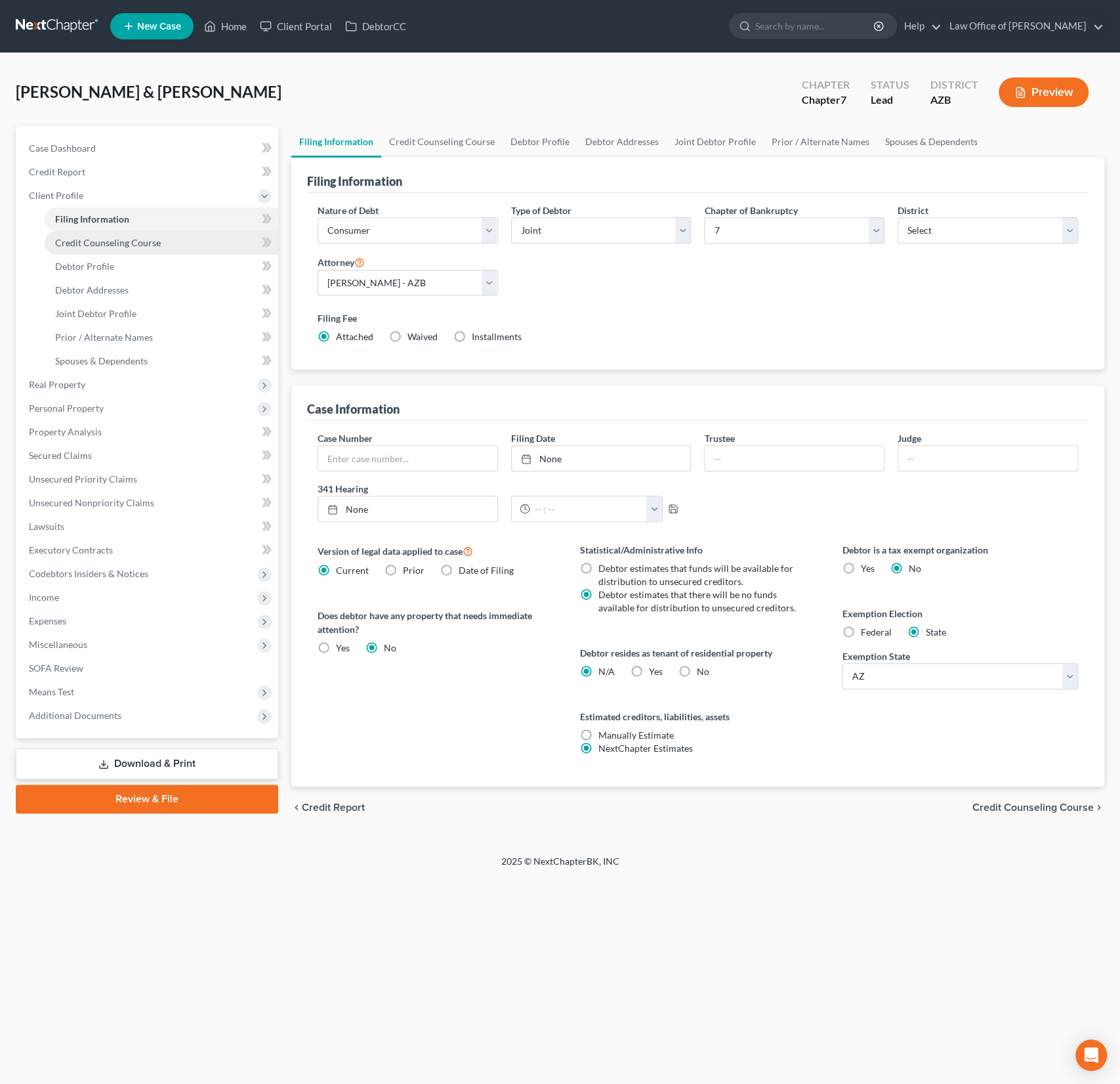
click at [134, 247] on span "Credit Counseling Course" at bounding box center [108, 243] width 106 height 11
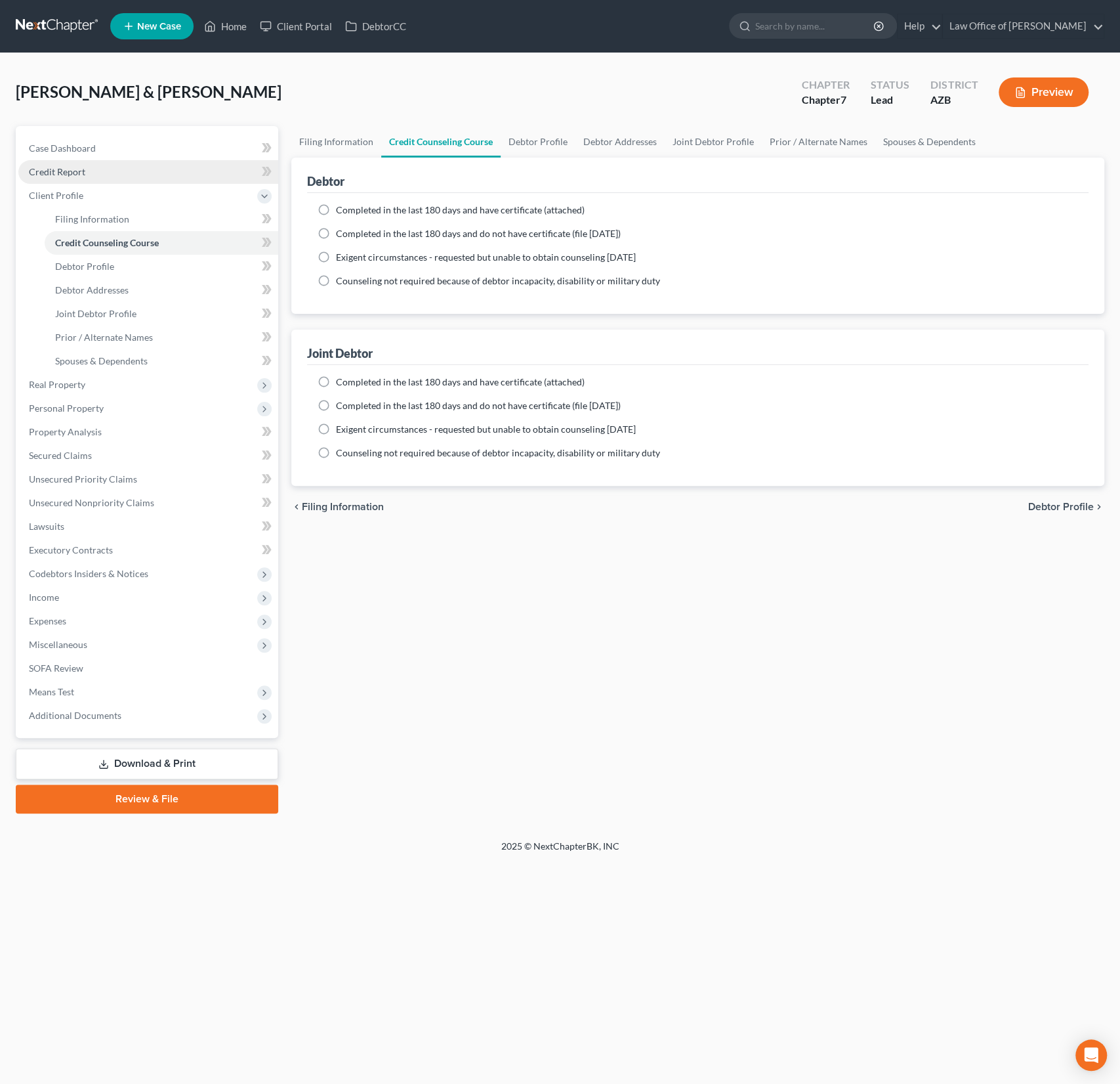
click at [78, 169] on span "Credit Report" at bounding box center [57, 172] width 56 height 11
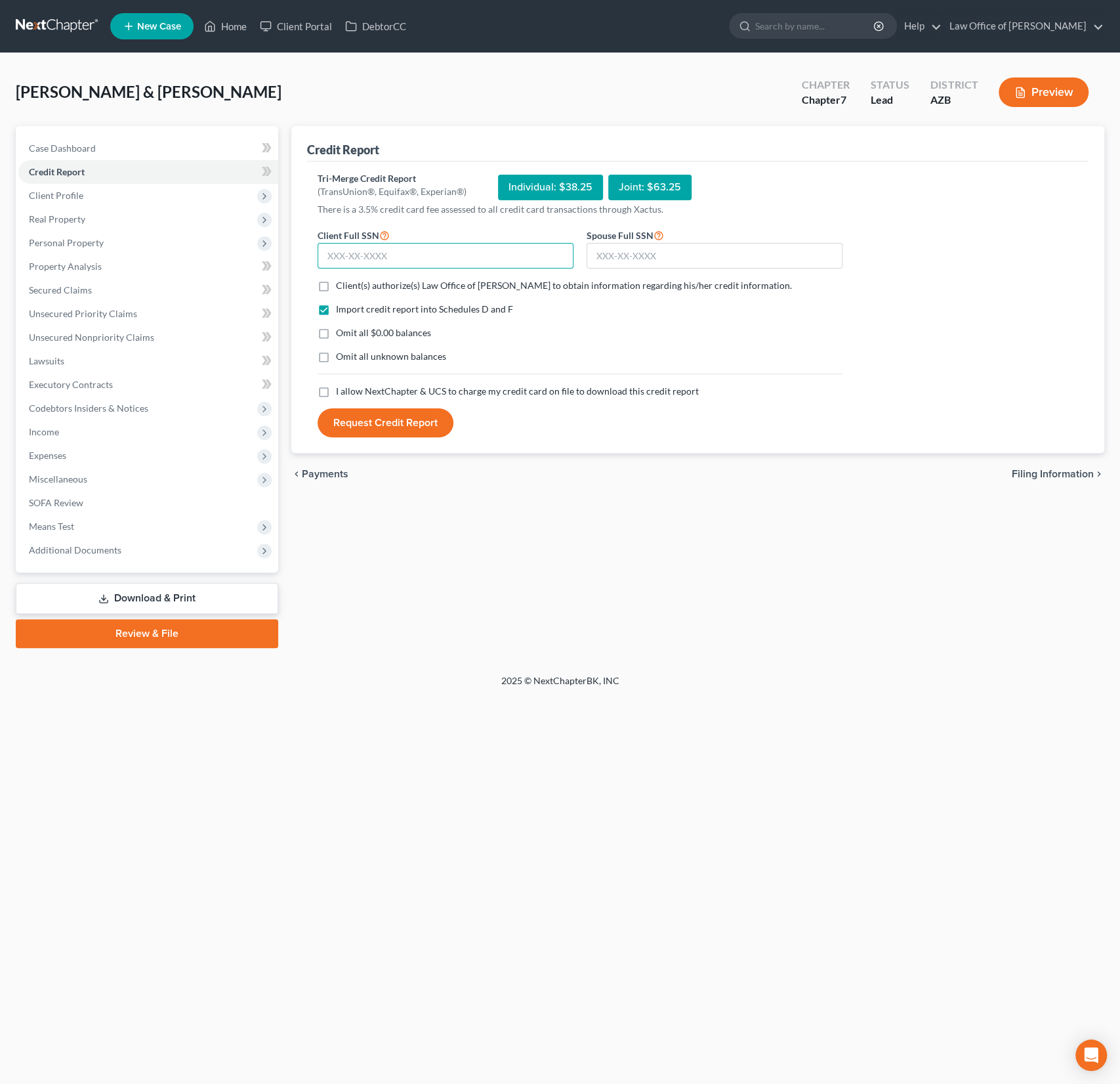
click at [392, 258] on input "text" at bounding box center [446, 256] width 256 height 26
type input "481-74-5755"
click at [642, 264] on input "text" at bounding box center [715, 256] width 256 height 26
type input "482-78-5865"
click at [336, 284] on label "Client(s) authorize(s) Law Office of Alexander D. Sanchez to obtain information…" at bounding box center [564, 286] width 456 height 13
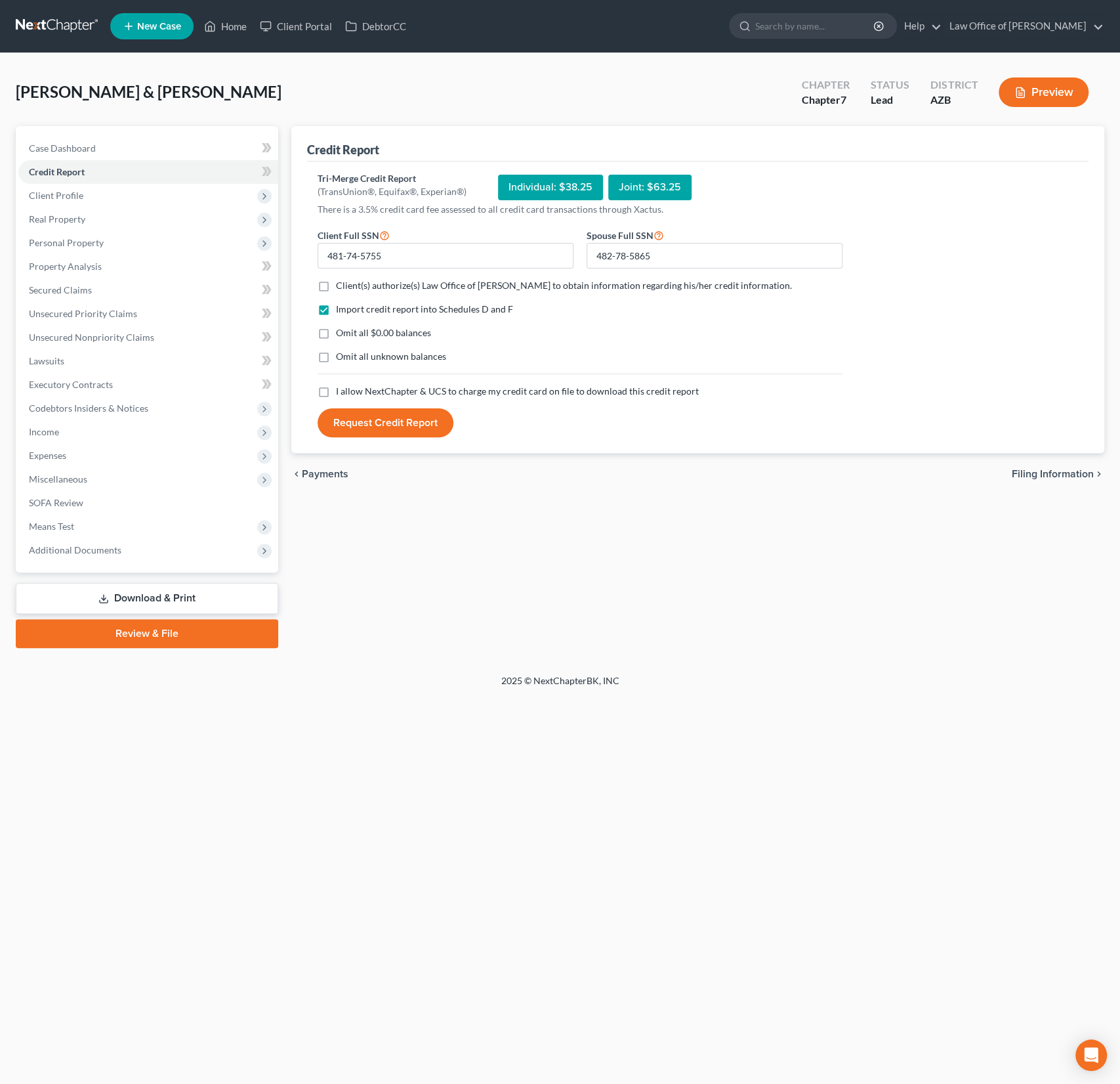
click at [341, 284] on input "Client(s) authorize(s) Law Office of Alexander D. Sanchez to obtain information…" at bounding box center [345, 283] width 9 height 9
checkbox input "true"
click at [336, 393] on label "I allow NextChapter & UCS to charge my credit card on file to download this cre…" at bounding box center [517, 391] width 363 height 13
click at [341, 393] on input "I allow NextChapter & UCS to charge my credit card on file to download this cre…" at bounding box center [345, 388] width 9 height 9
checkbox input "true"
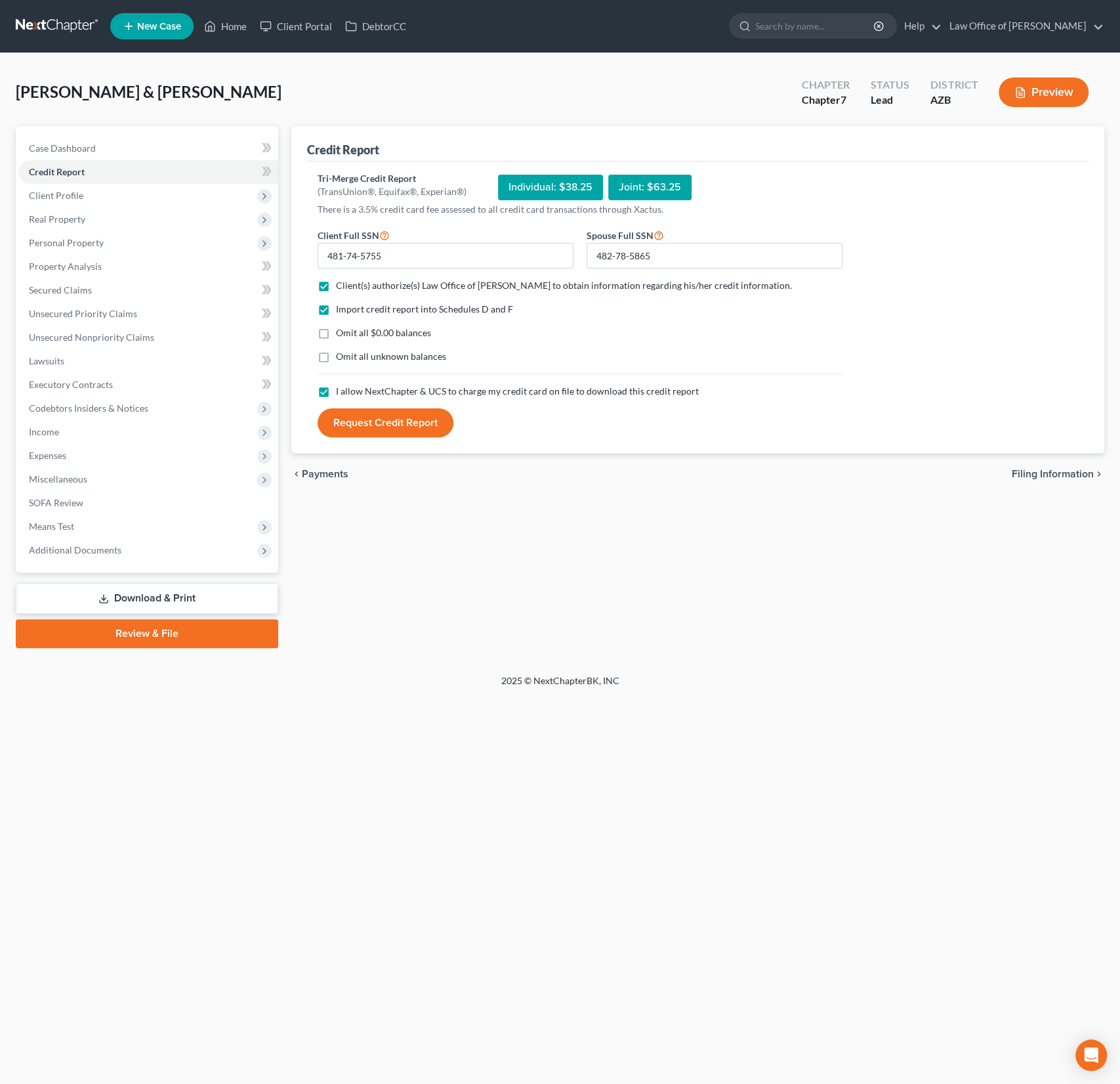
click at [379, 422] on button "Request Credit Report" at bounding box center [386, 423] width 136 height 29
